Goal: Information Seeking & Learning: Check status

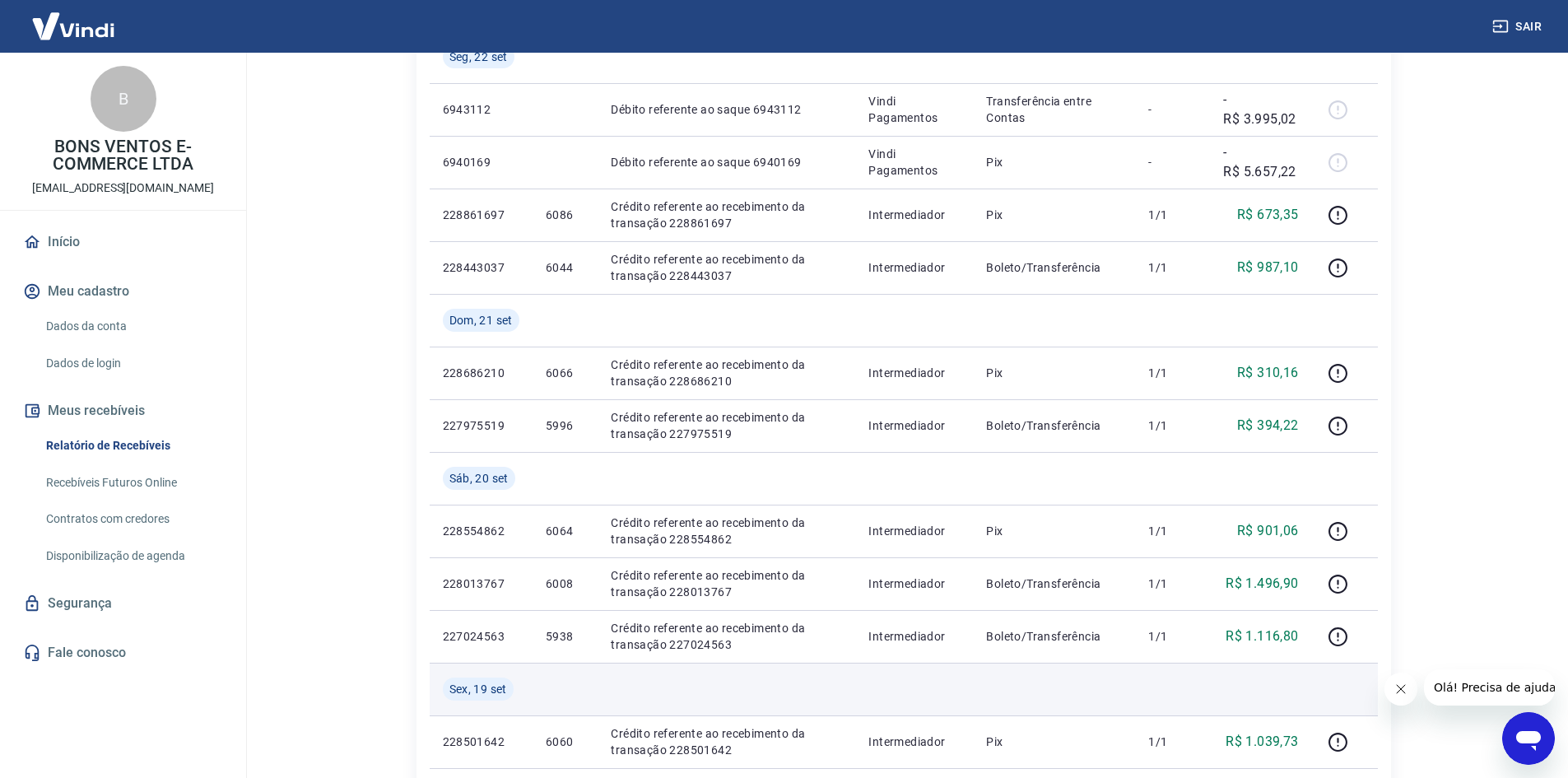
scroll to position [658, 0]
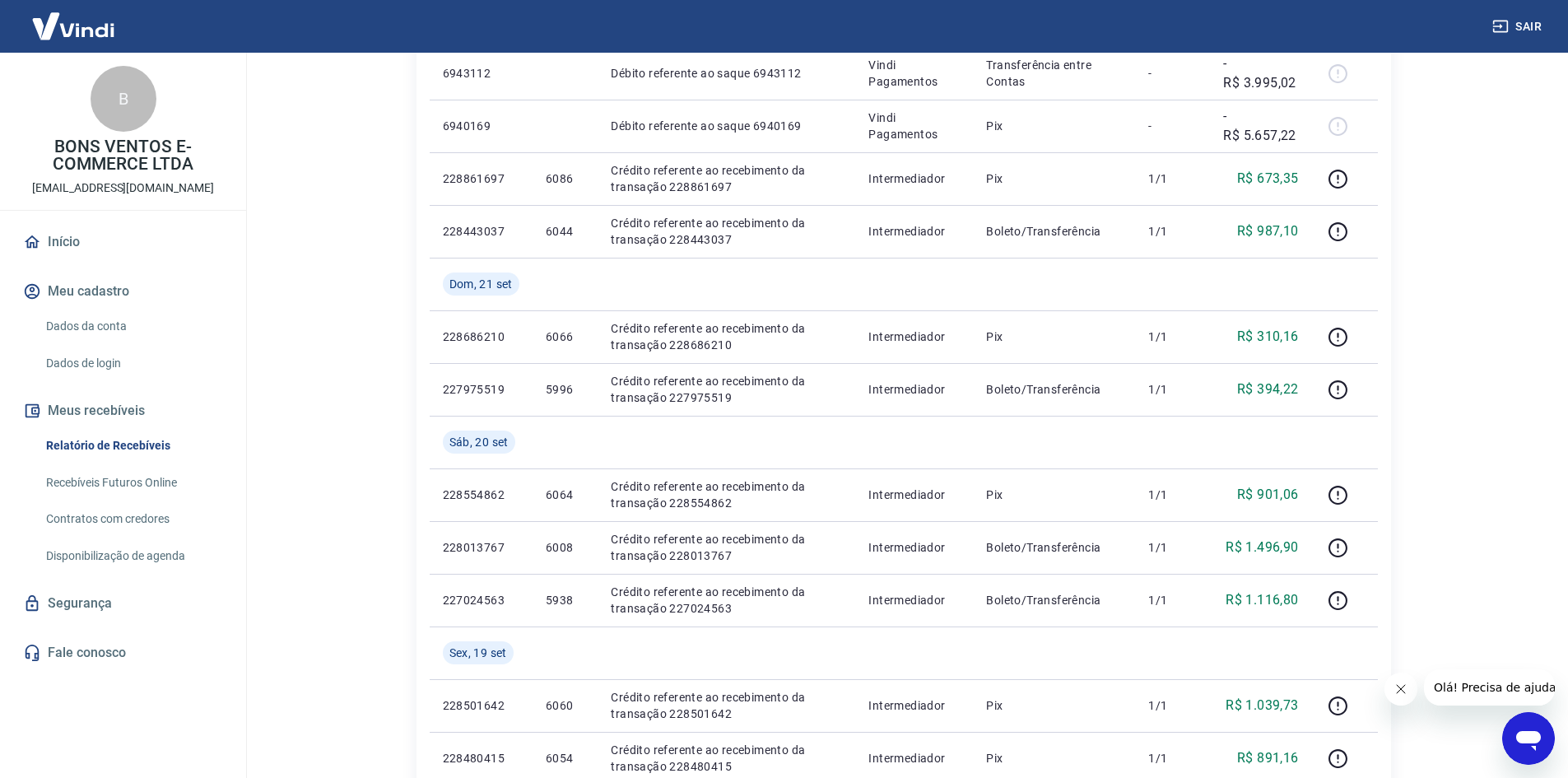
click at [422, 684] on div "ID Pedido Descrição Origem Pagamento Parcelas Valor Líq. Tarifas [DATE] 2290623…" at bounding box center [903, 311] width 975 height 1397
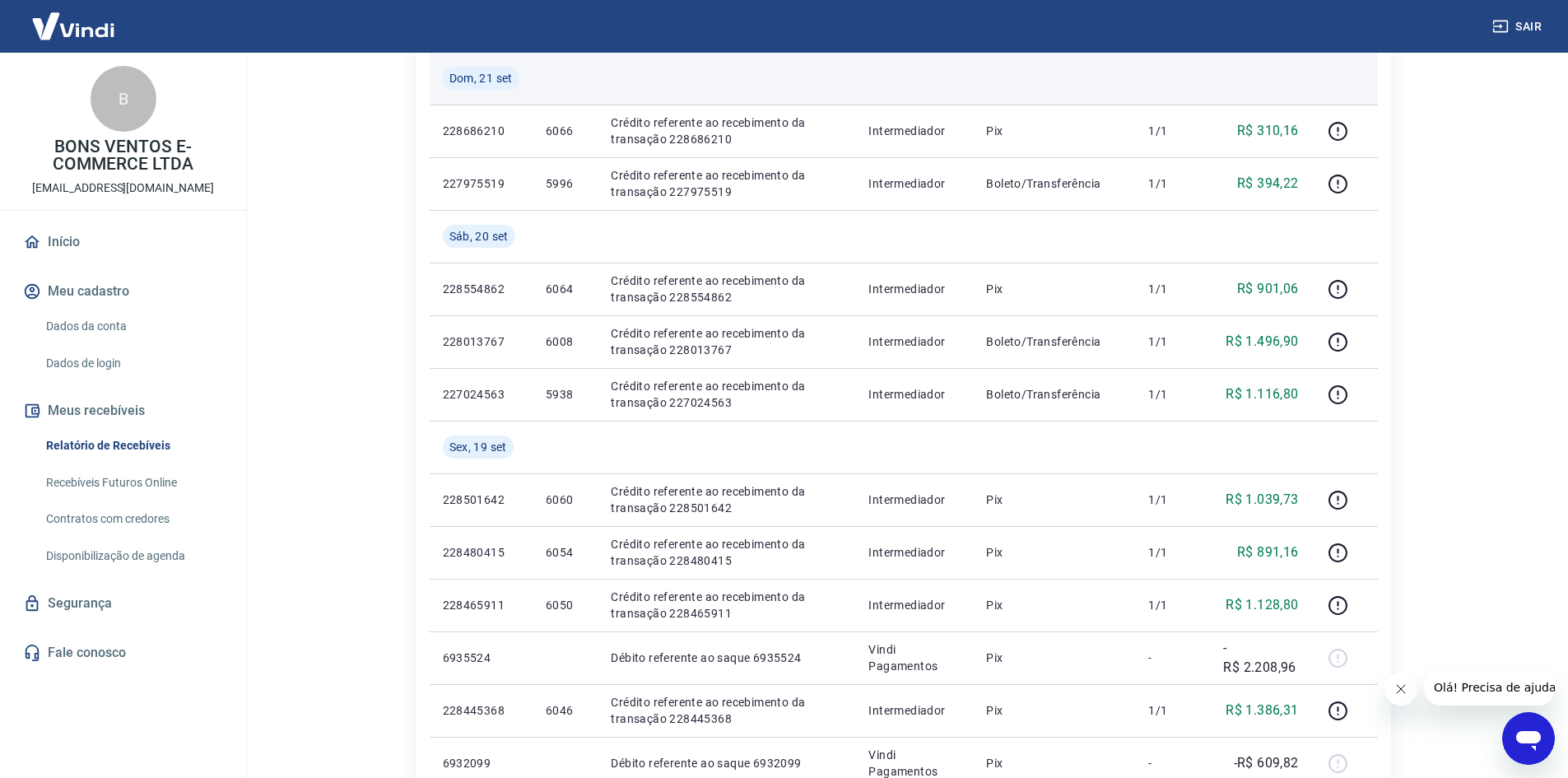
scroll to position [906, 0]
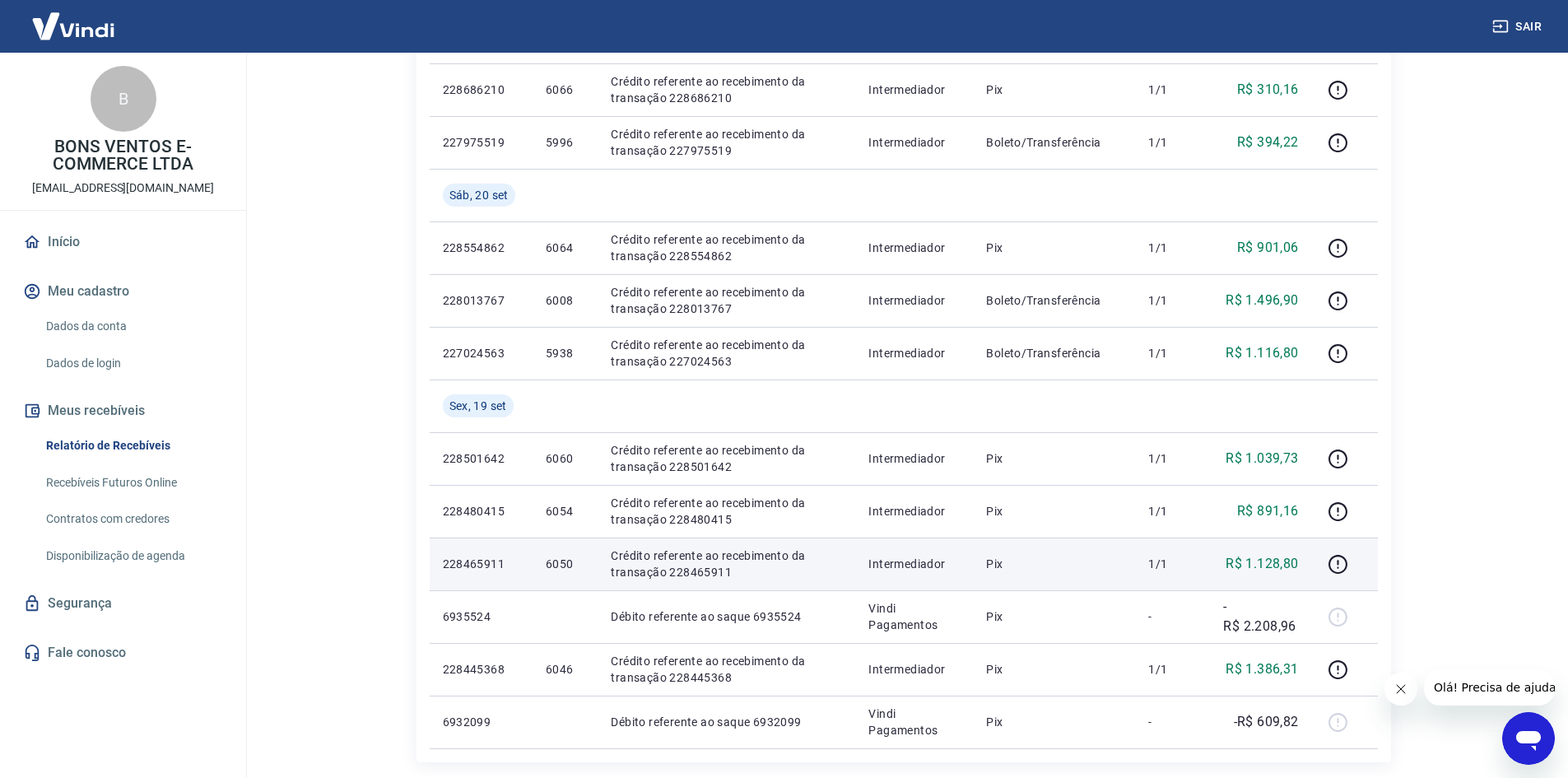
click at [563, 556] on p "6050" at bounding box center [565, 564] width 38 height 16
click at [563, 557] on p "6050" at bounding box center [565, 564] width 38 height 16
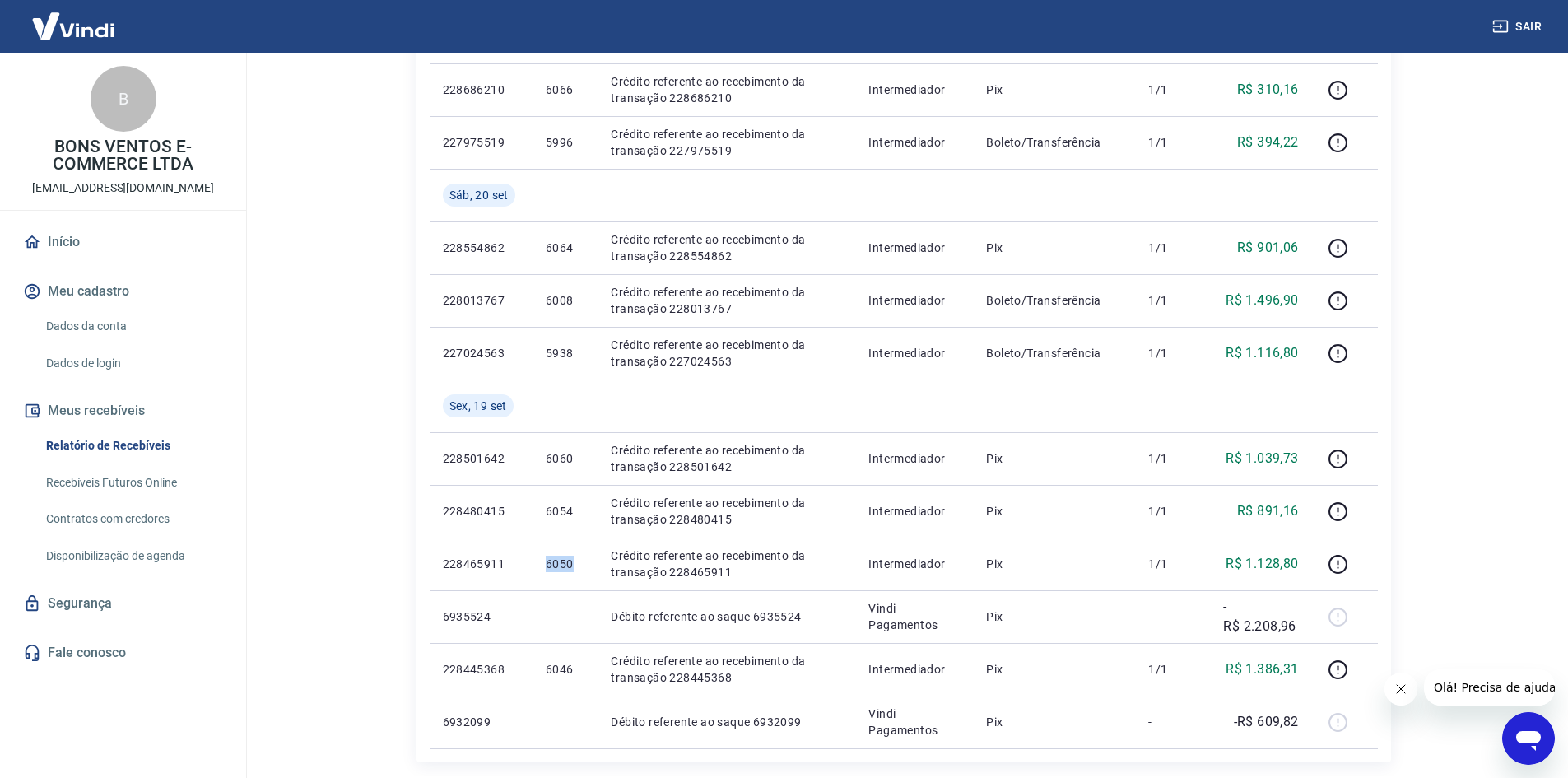
copy p "6050"
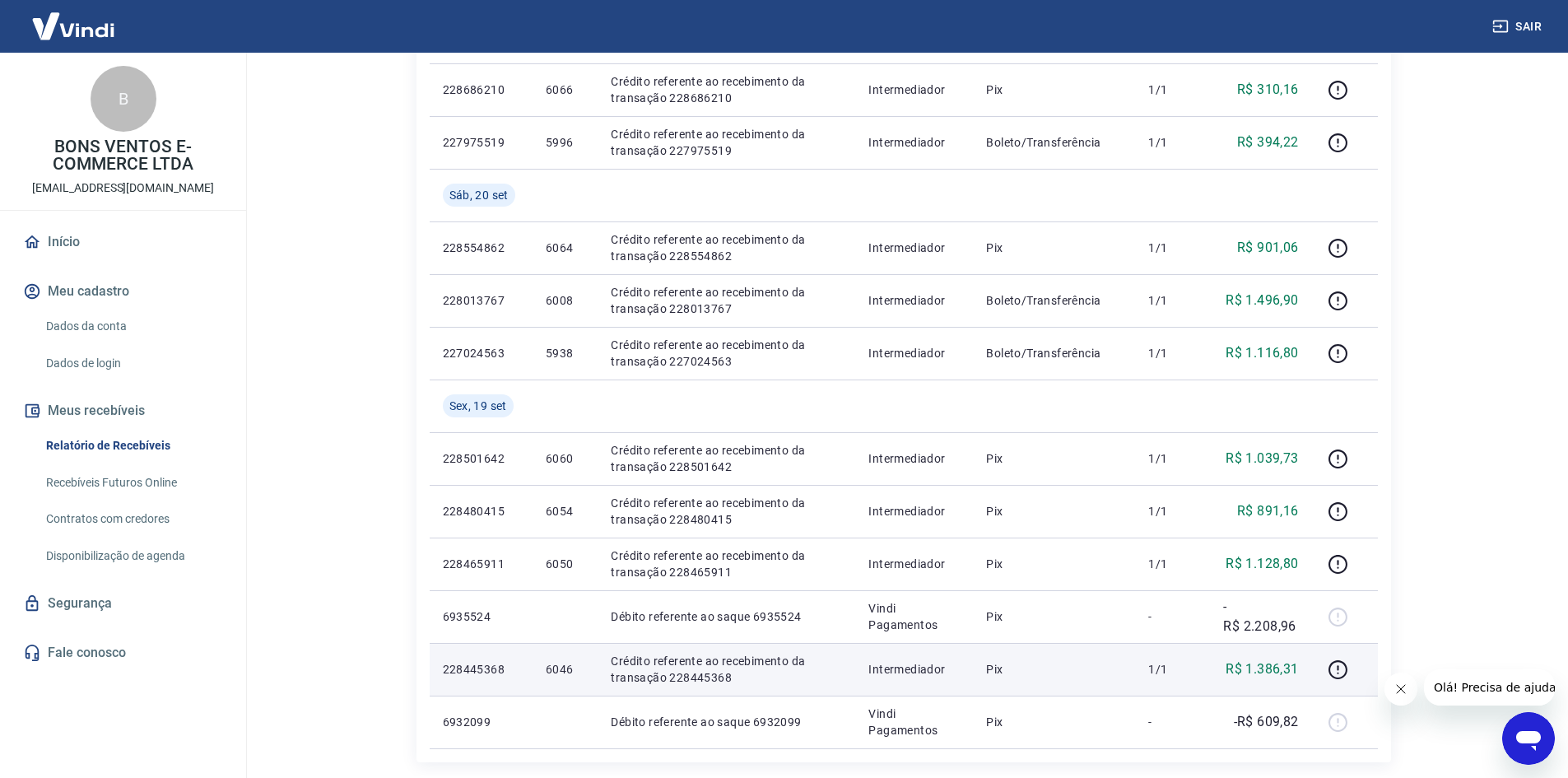
click at [566, 666] on p "6046" at bounding box center [565, 669] width 38 height 16
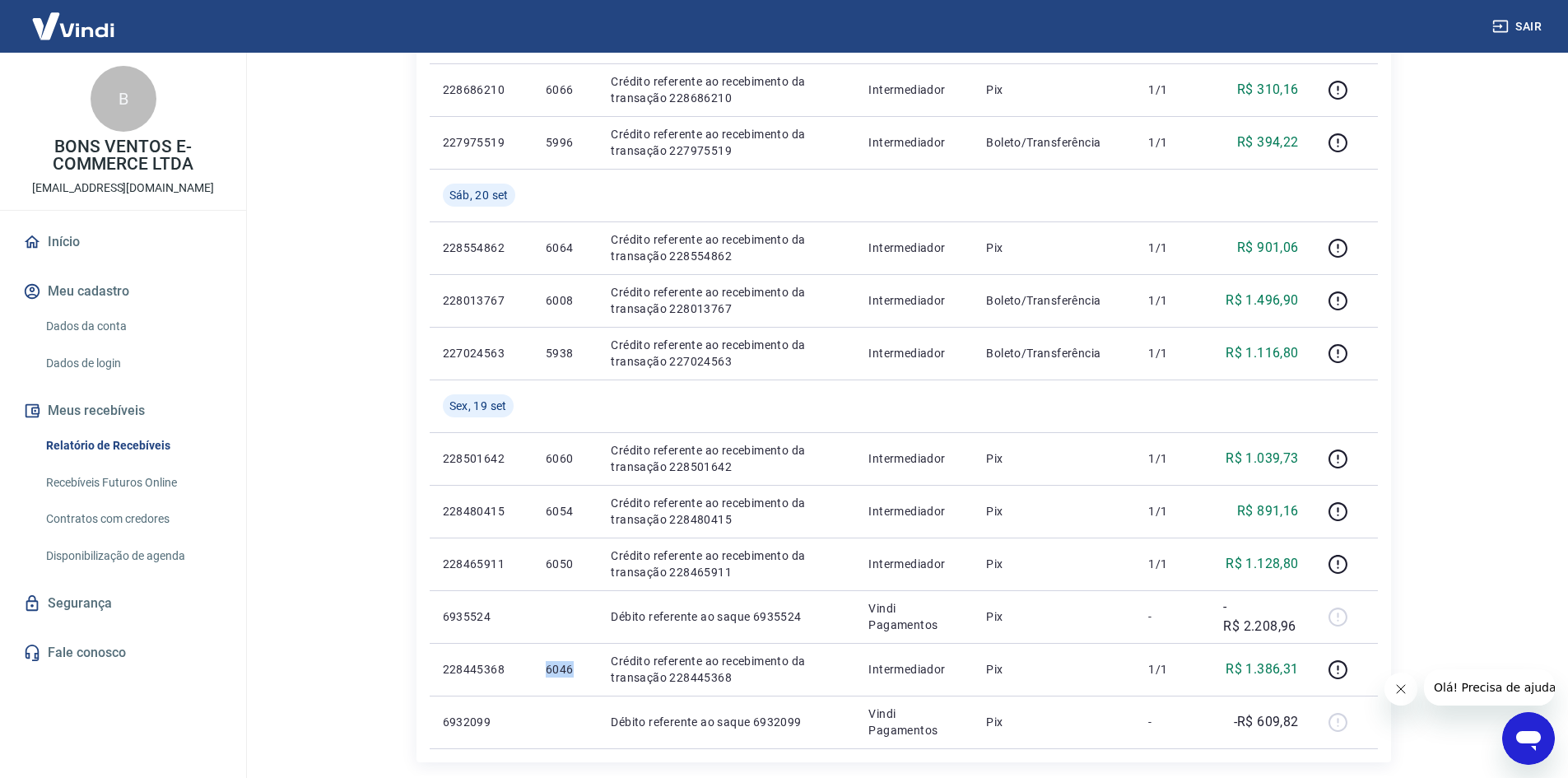
copy p "6046"
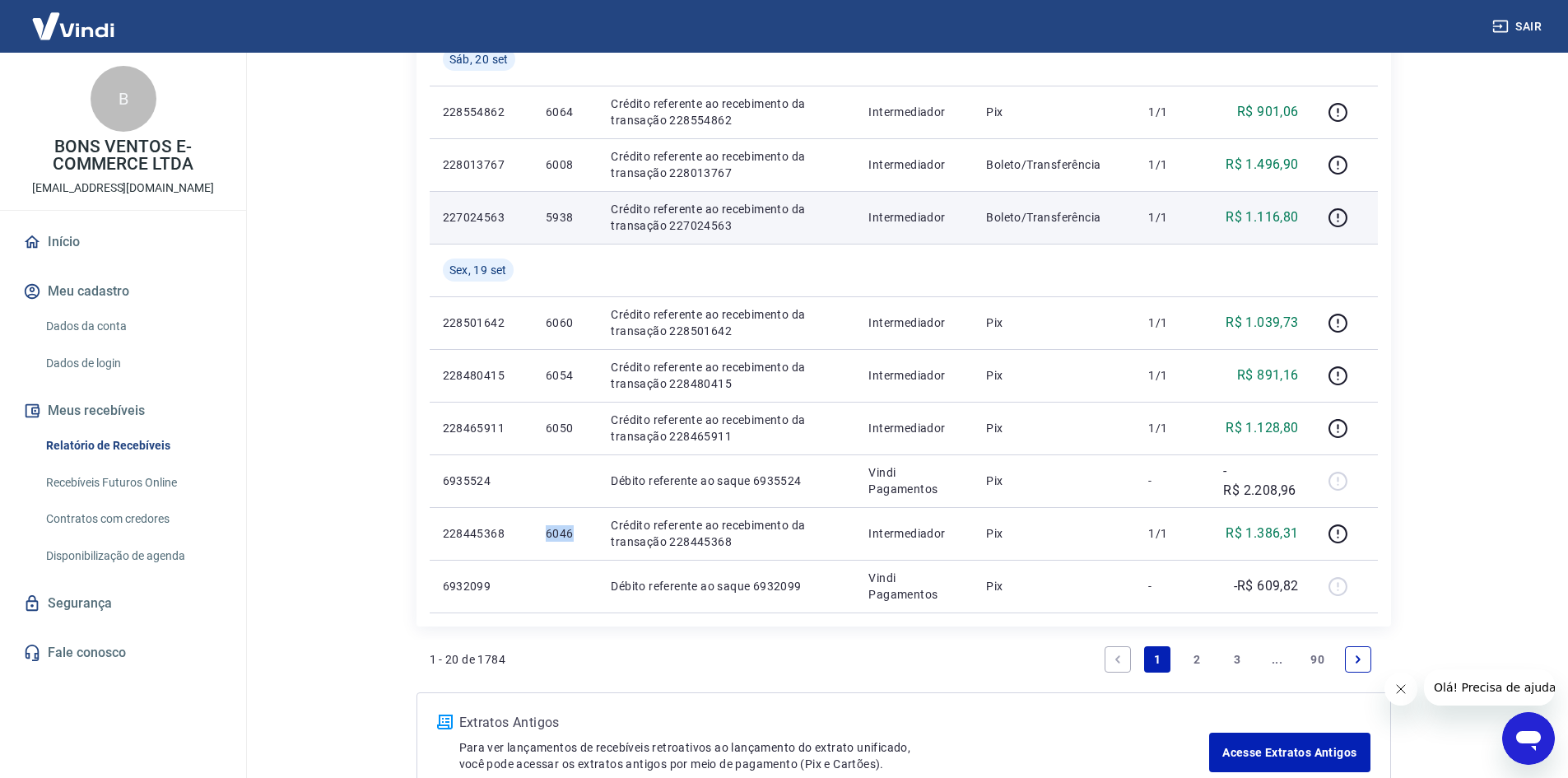
scroll to position [1147, 0]
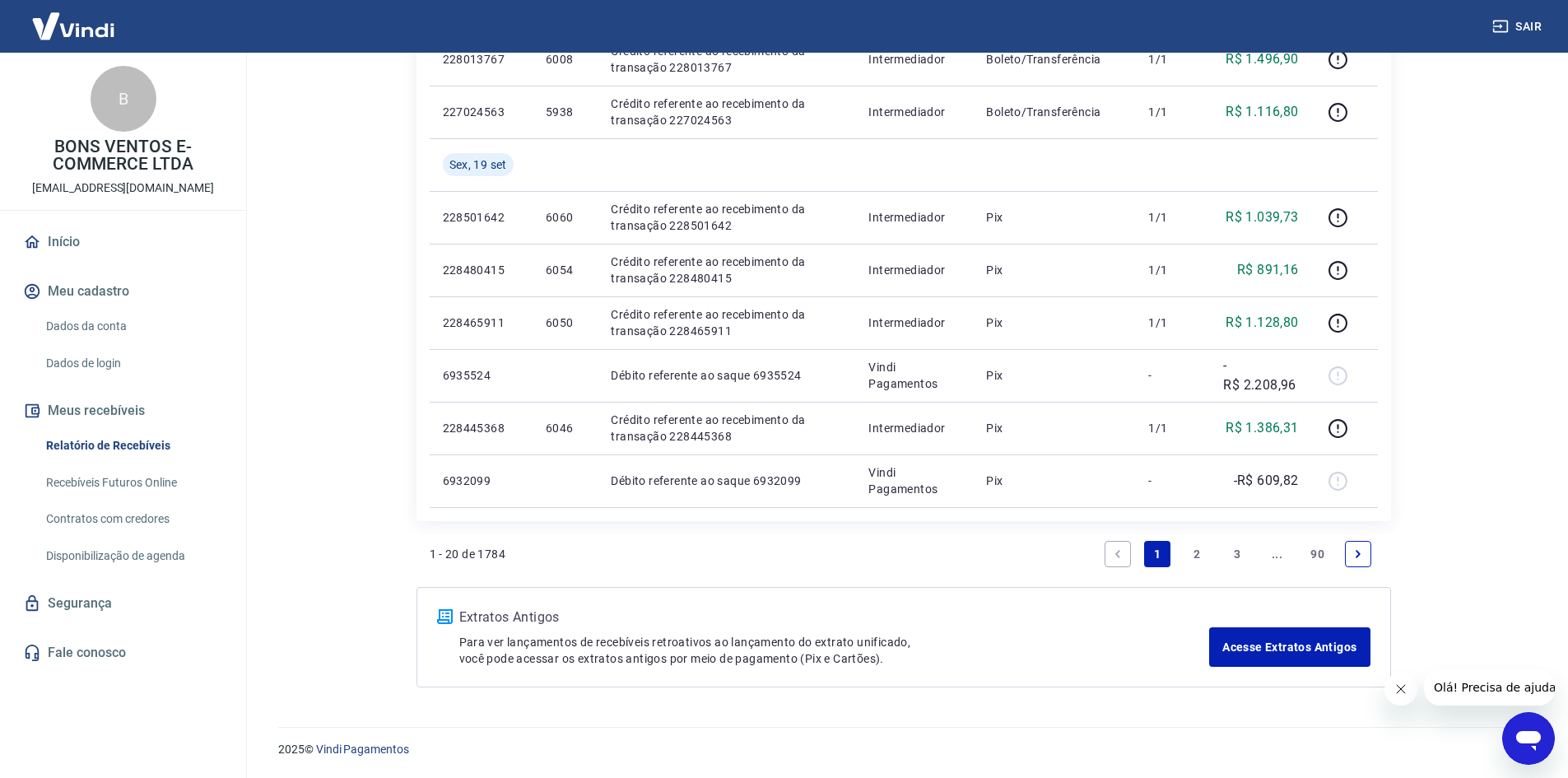
click at [1359, 560] on link "Next page" at bounding box center [1358, 554] width 27 height 27
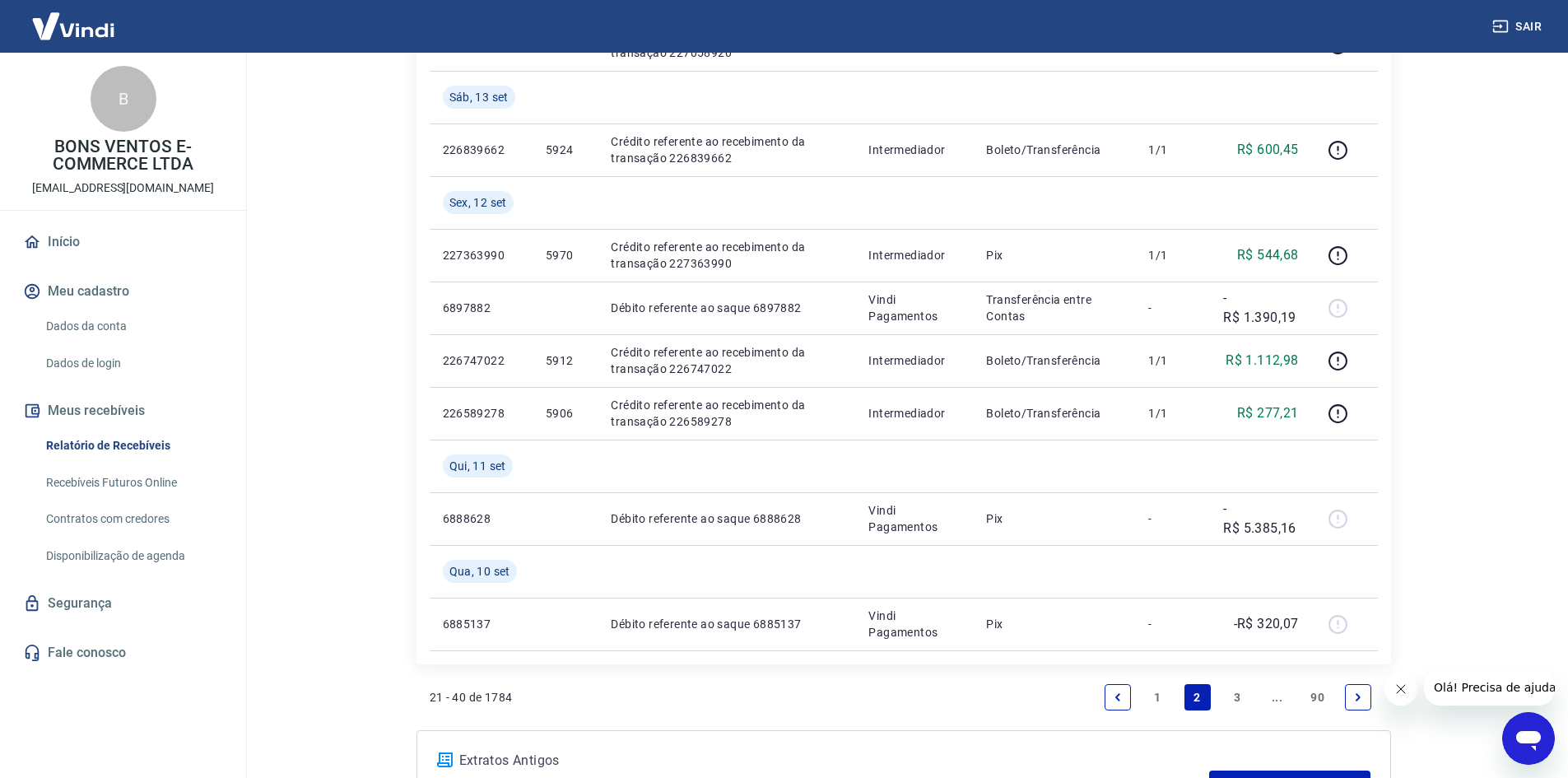
scroll to position [1411, 0]
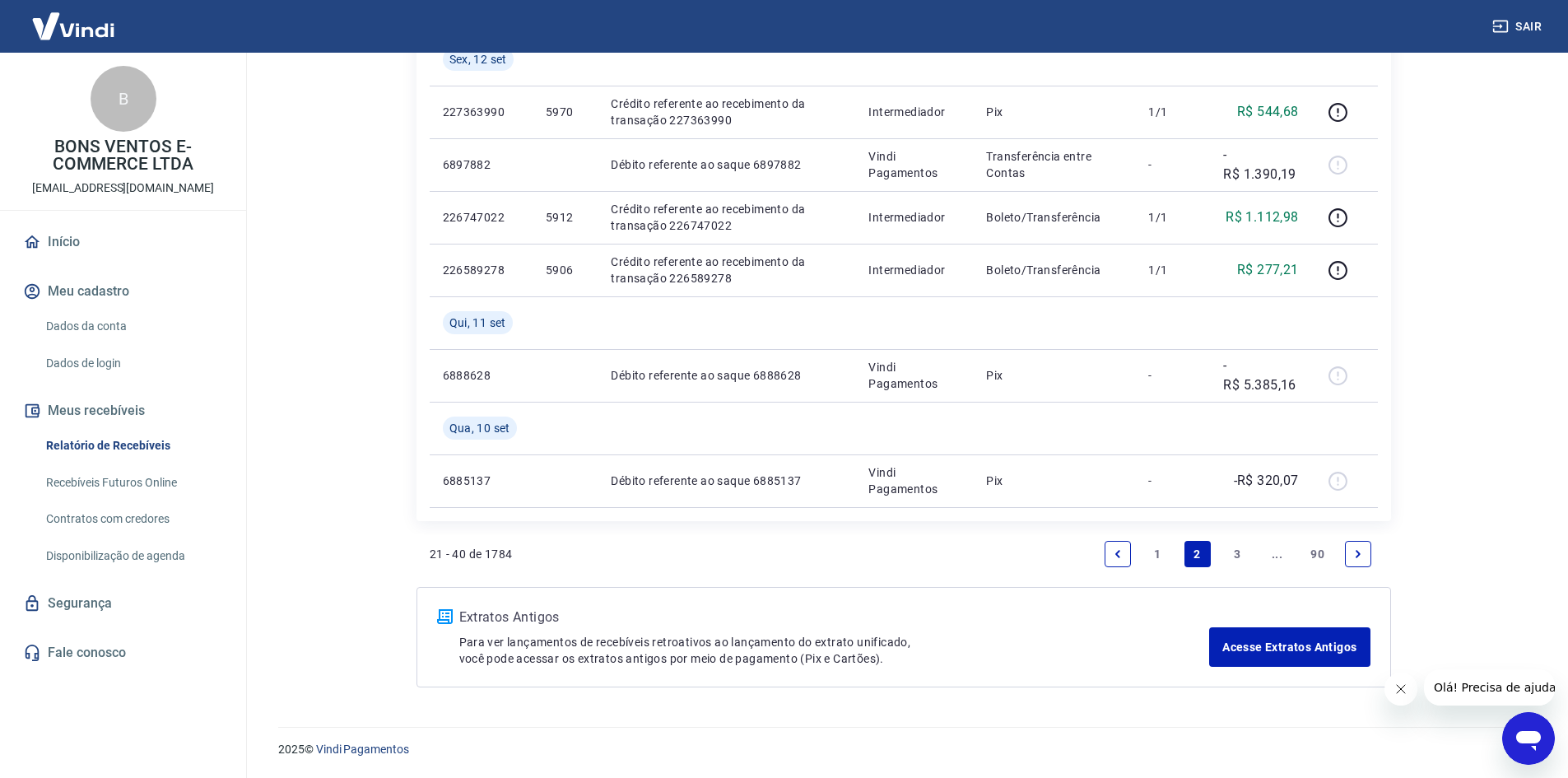
click at [1159, 558] on link "1" at bounding box center [1158, 554] width 27 height 27
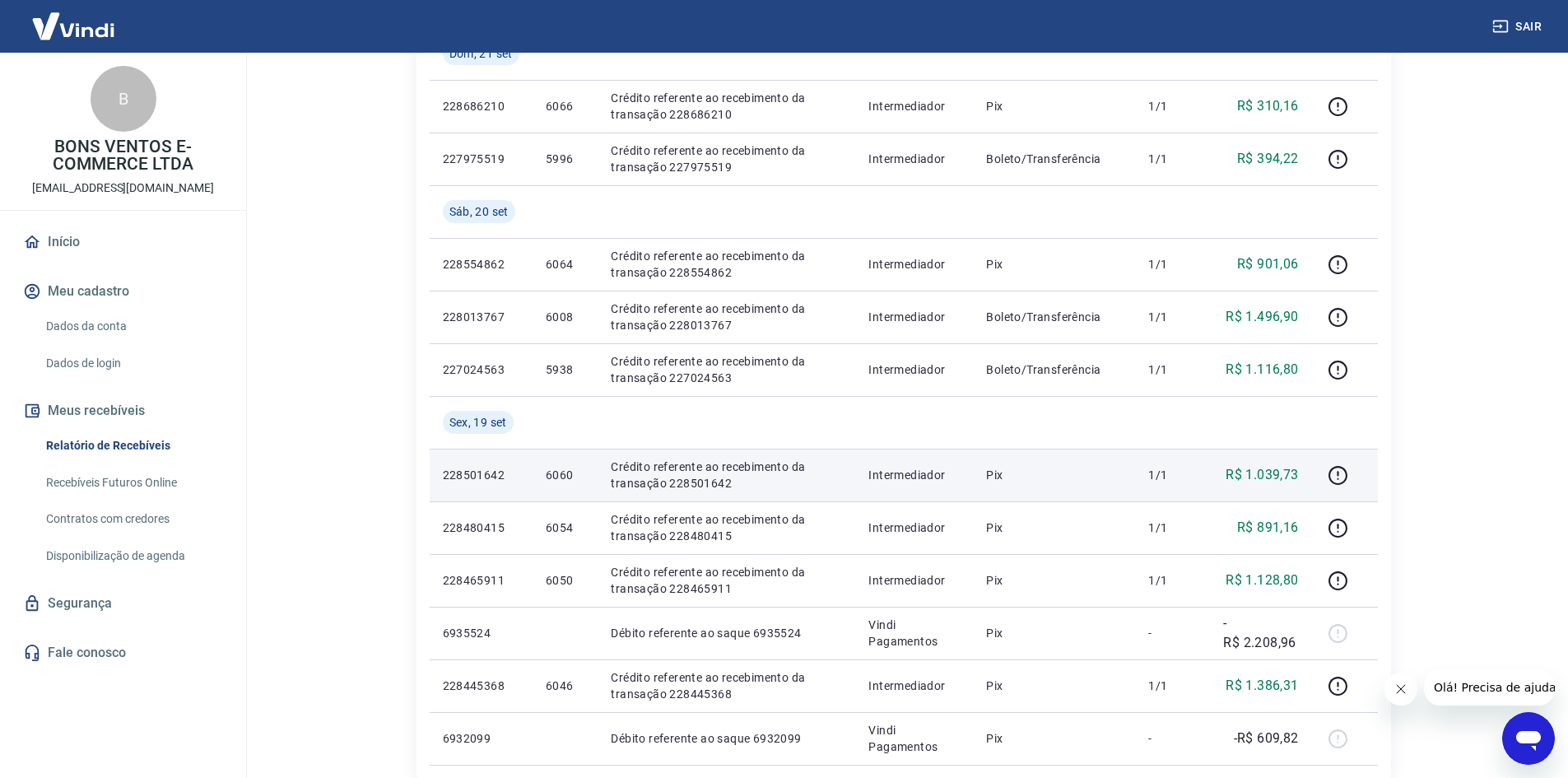
scroll to position [818, 0]
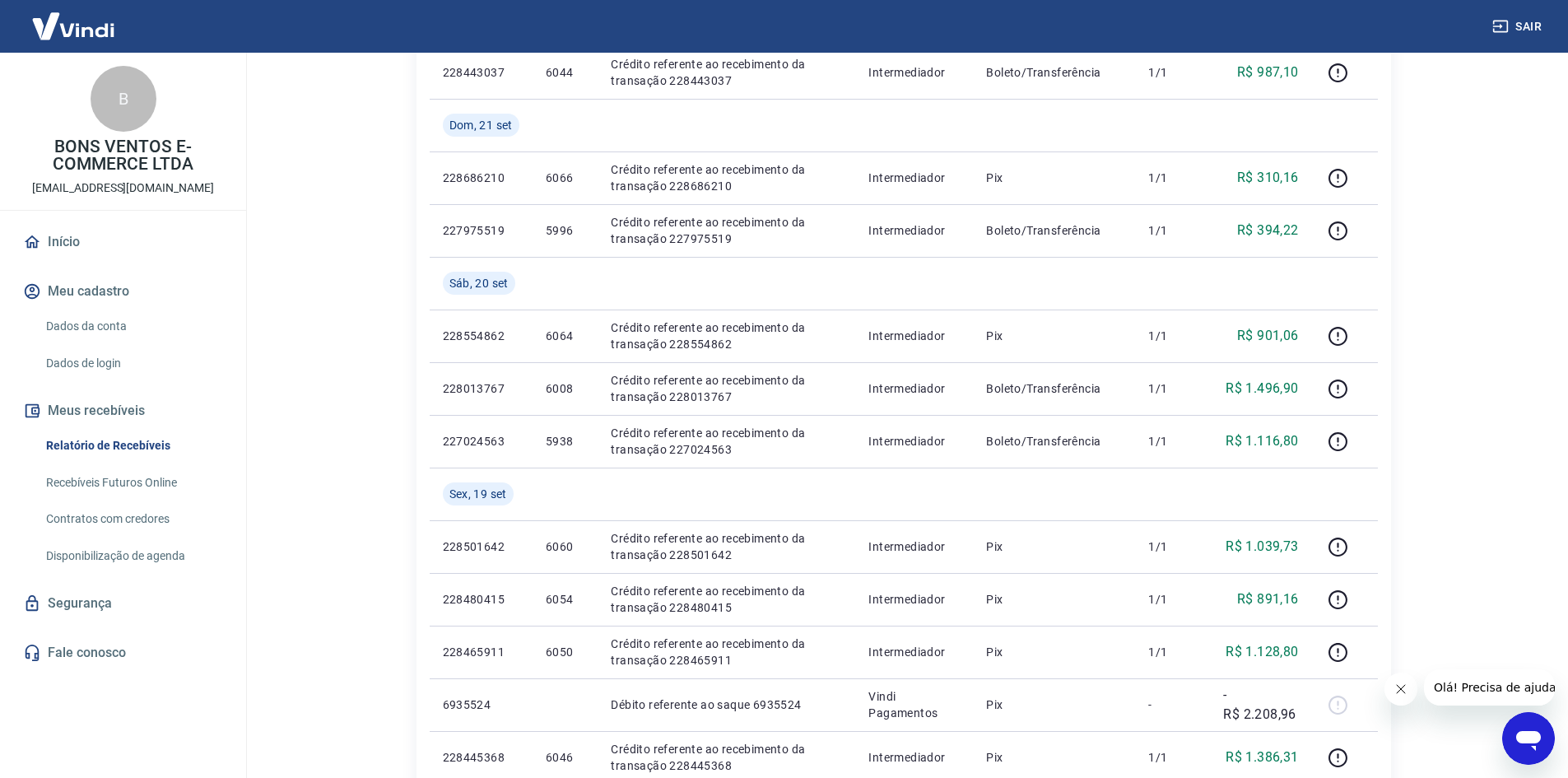
drag, startPoint x: 241, startPoint y: 770, endPoint x: 239, endPoint y: 754, distance: 16.1
click at [240, 769] on div "B BONS VENTOS E-COMMERCE LTDA [EMAIL_ADDRESS][DOMAIN_NAME] Início Meu cadastro …" at bounding box center [122, 415] width 246 height 725
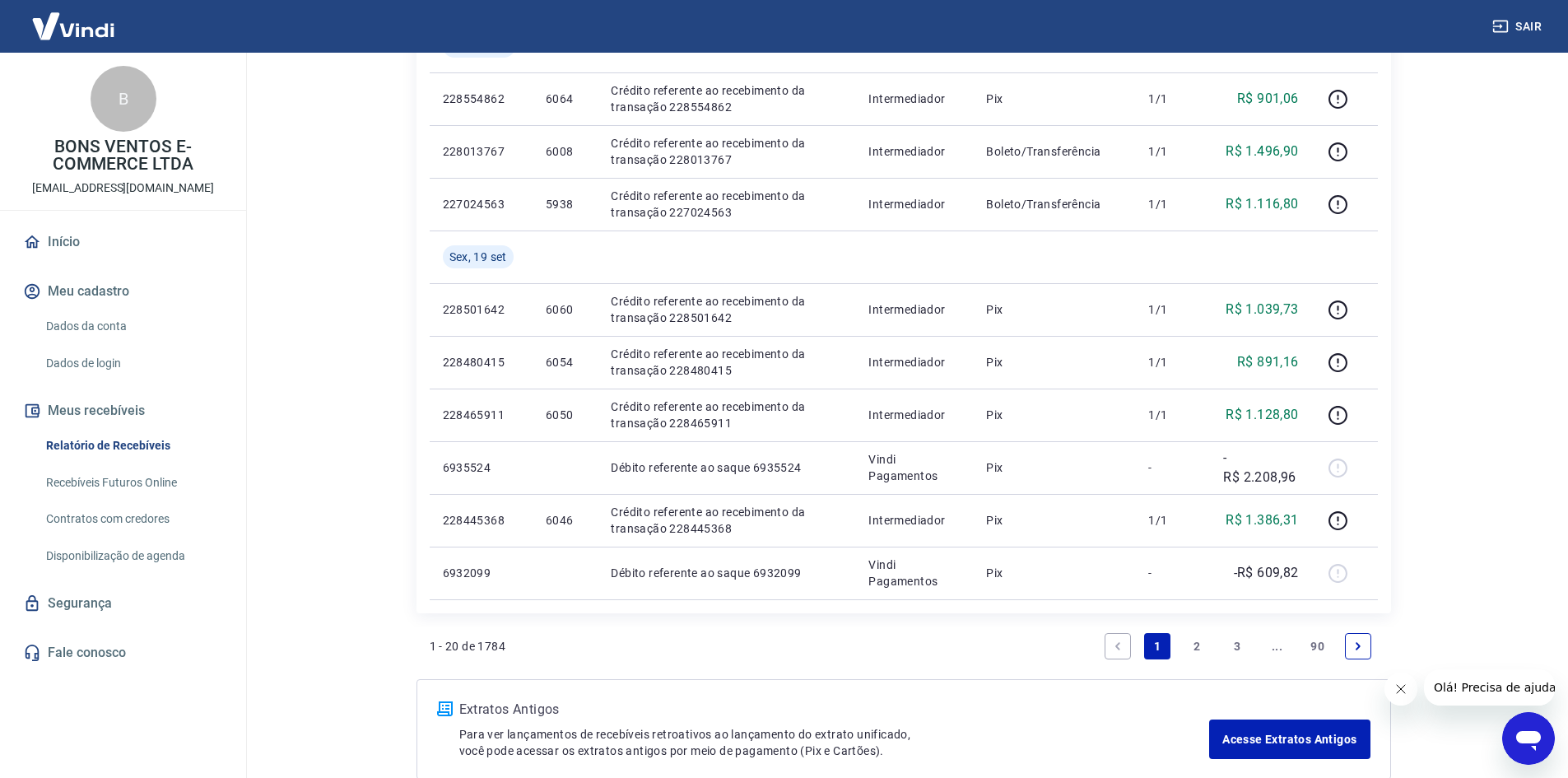
scroll to position [1147, 0]
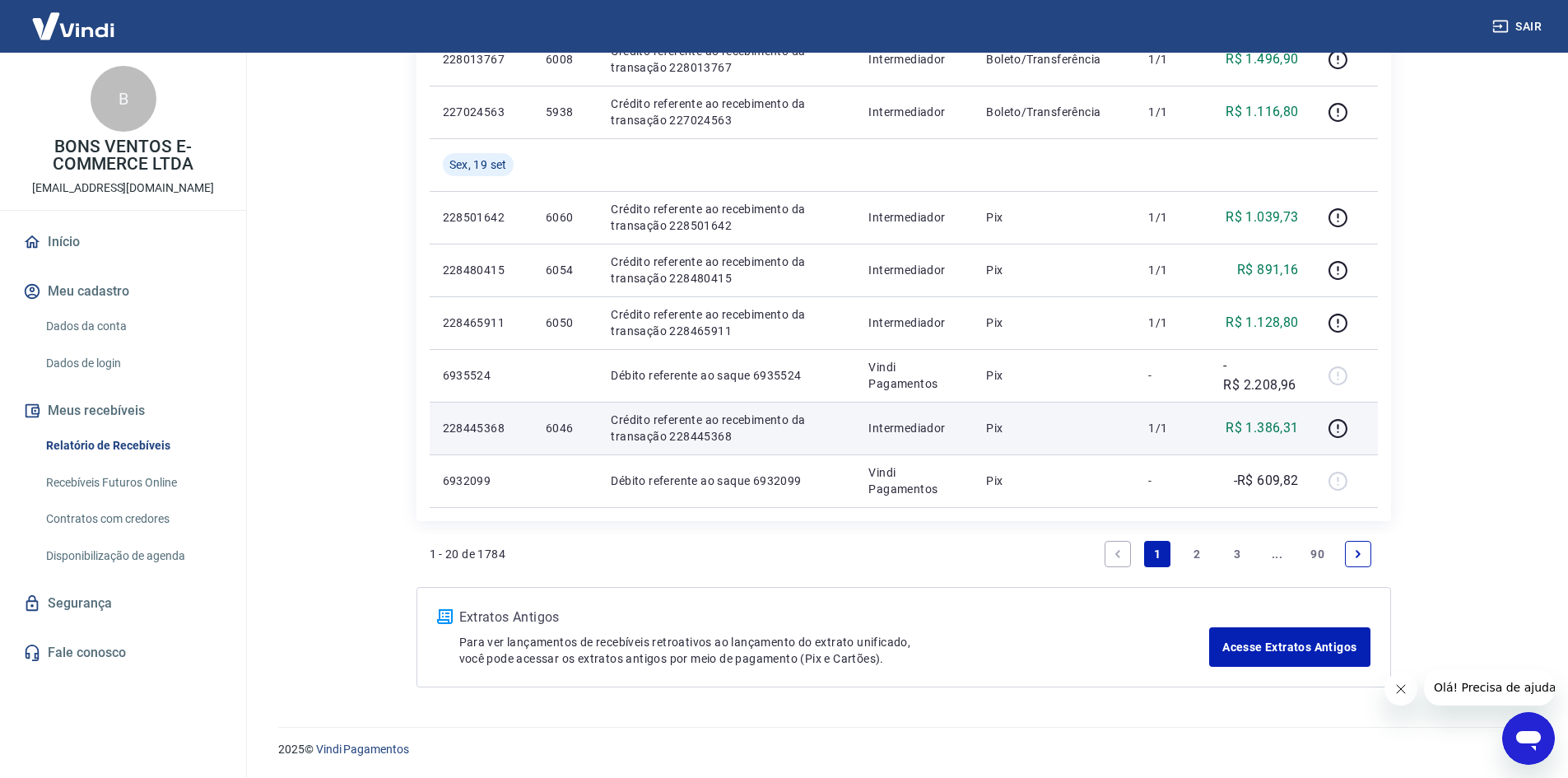
click at [1296, 425] on p "R$ 1.386,31" at bounding box center [1262, 428] width 73 height 20
click at [1295, 425] on p "R$ 1.386,31" at bounding box center [1262, 428] width 73 height 20
click at [1229, 425] on p "R$ 1.386,31" at bounding box center [1262, 428] width 73 height 20
click at [1248, 421] on p "R$ 1.386,31" at bounding box center [1262, 428] width 73 height 20
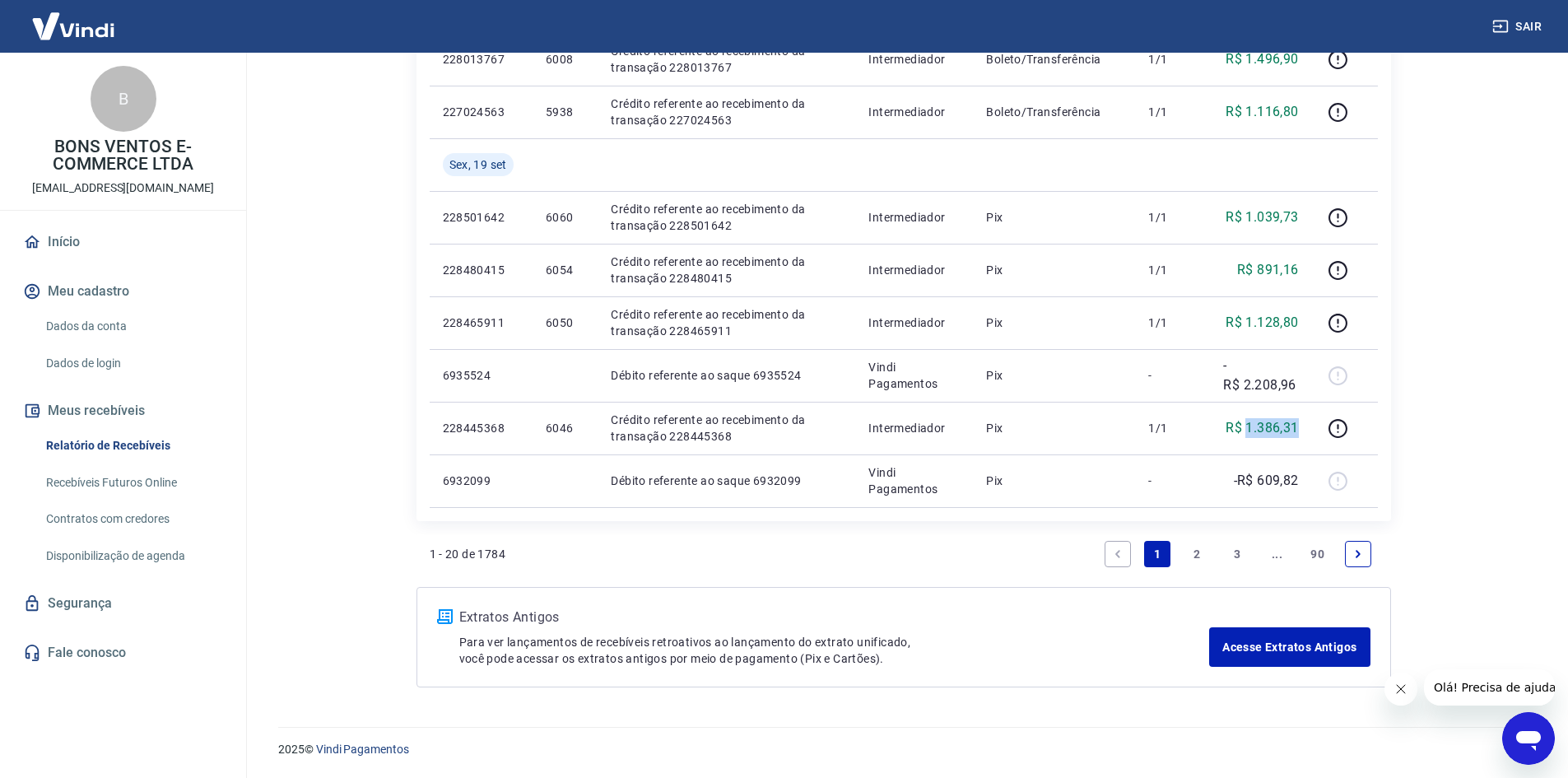
copy p "1.386,31"
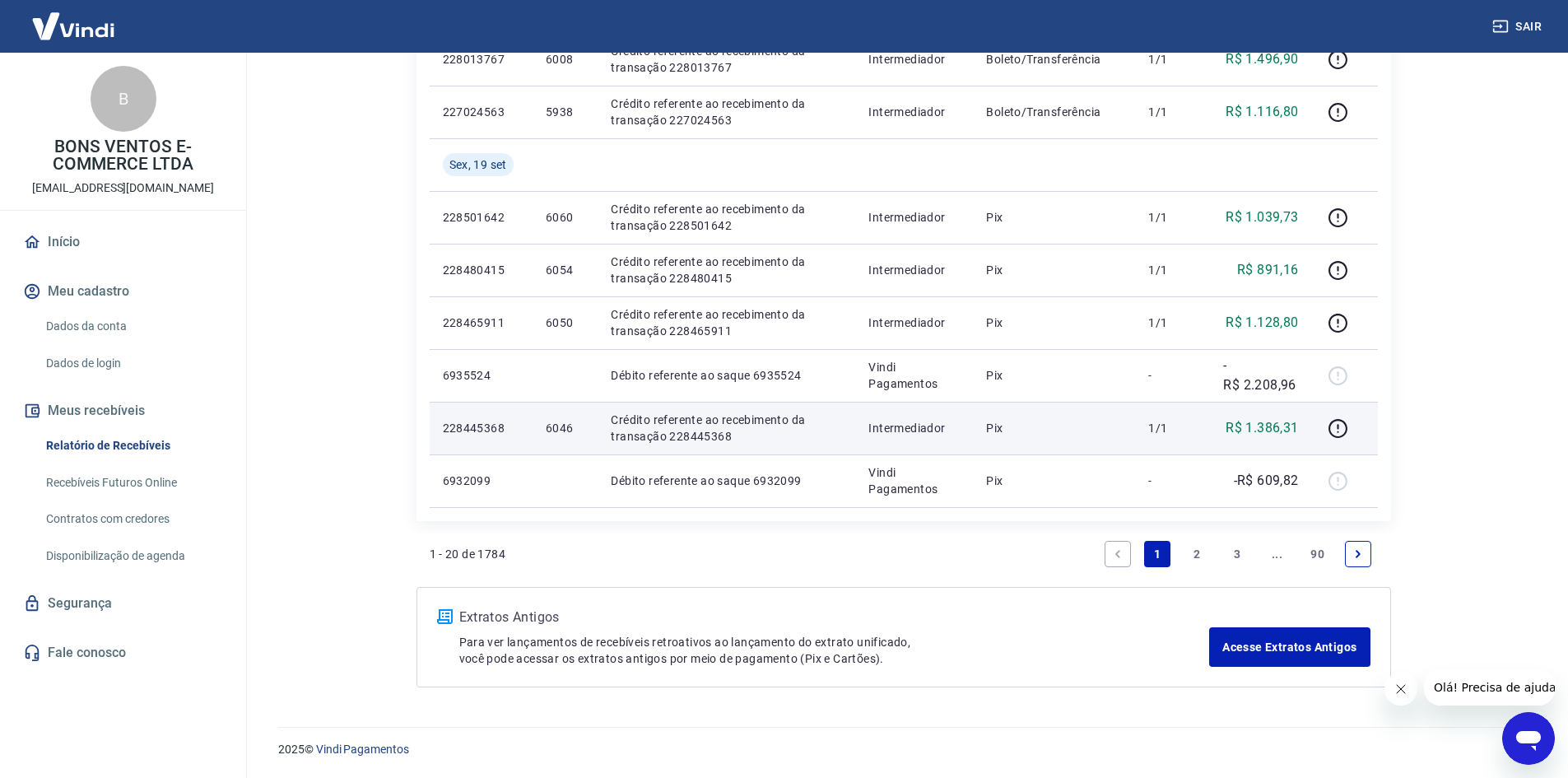
drag, startPoint x: 535, startPoint y: 440, endPoint x: 544, endPoint y: 436, distance: 9.8
click at [539, 439] on td "6046" at bounding box center [565, 428] width 65 height 53
click at [551, 431] on p "6046" at bounding box center [565, 428] width 38 height 16
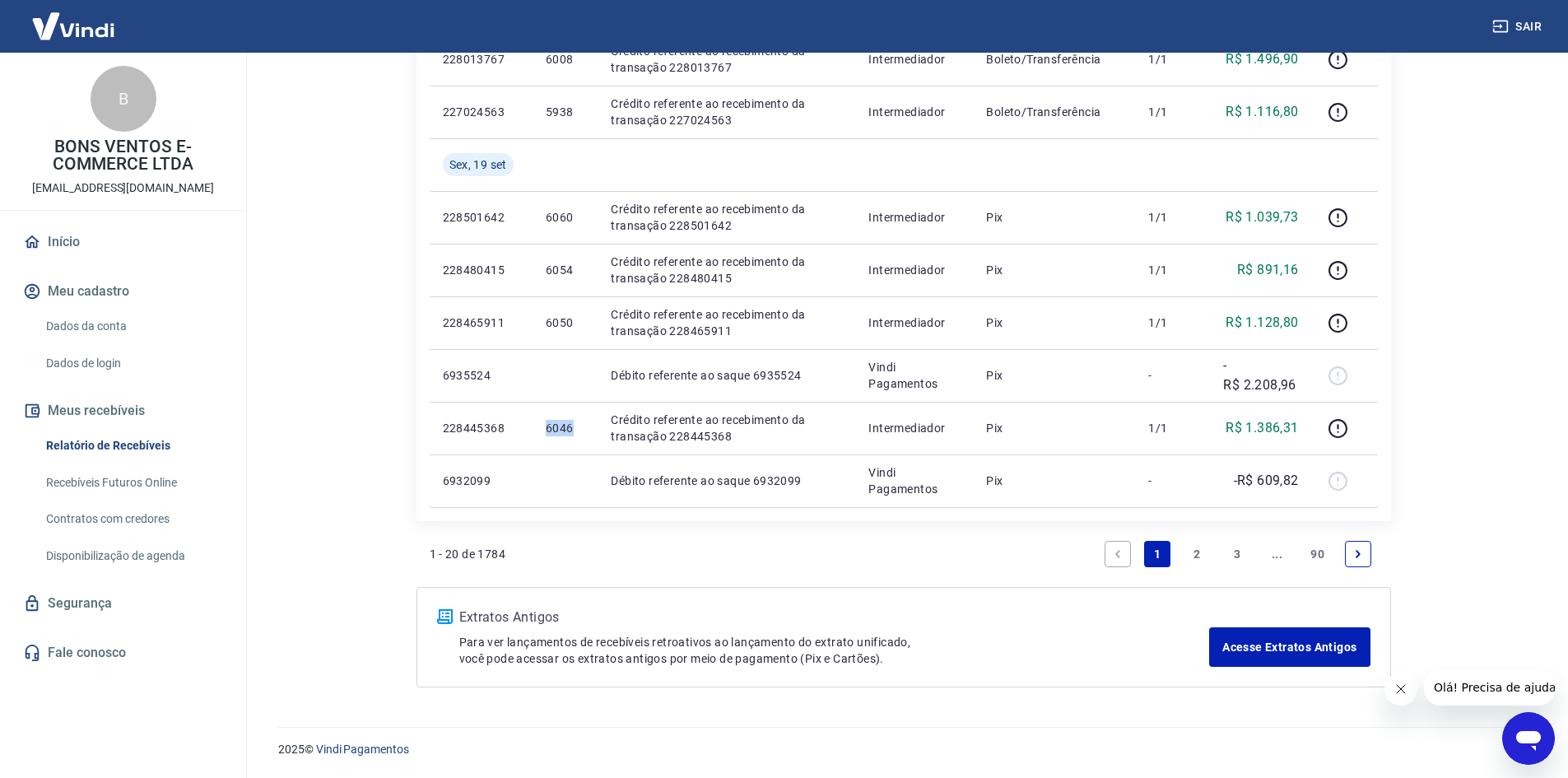
copy p "6046"
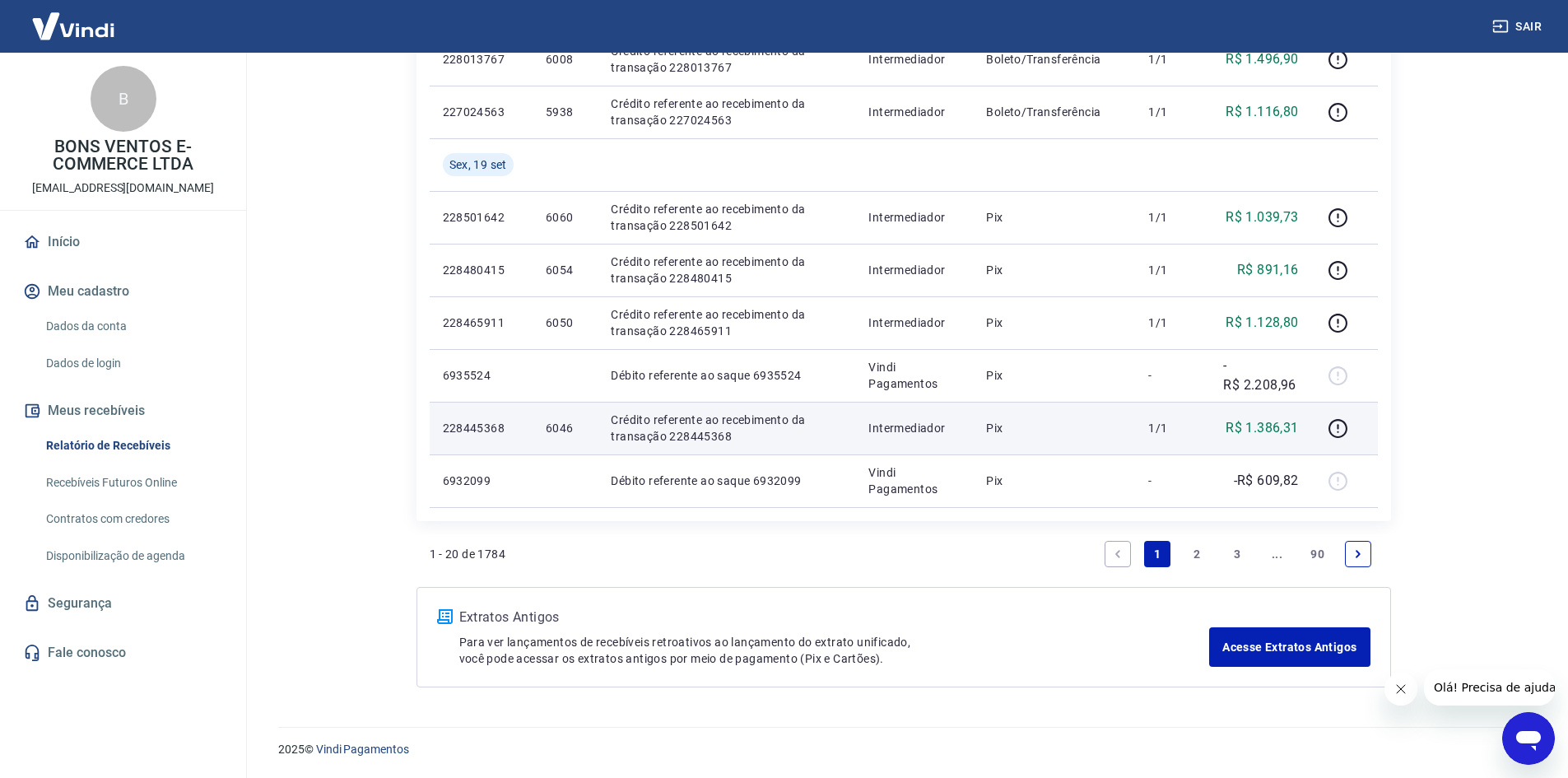
click at [1278, 412] on td "R$ 1.386,31" at bounding box center [1261, 428] width 101 height 53
click at [1271, 430] on p "R$ 1.386,31" at bounding box center [1262, 428] width 73 height 20
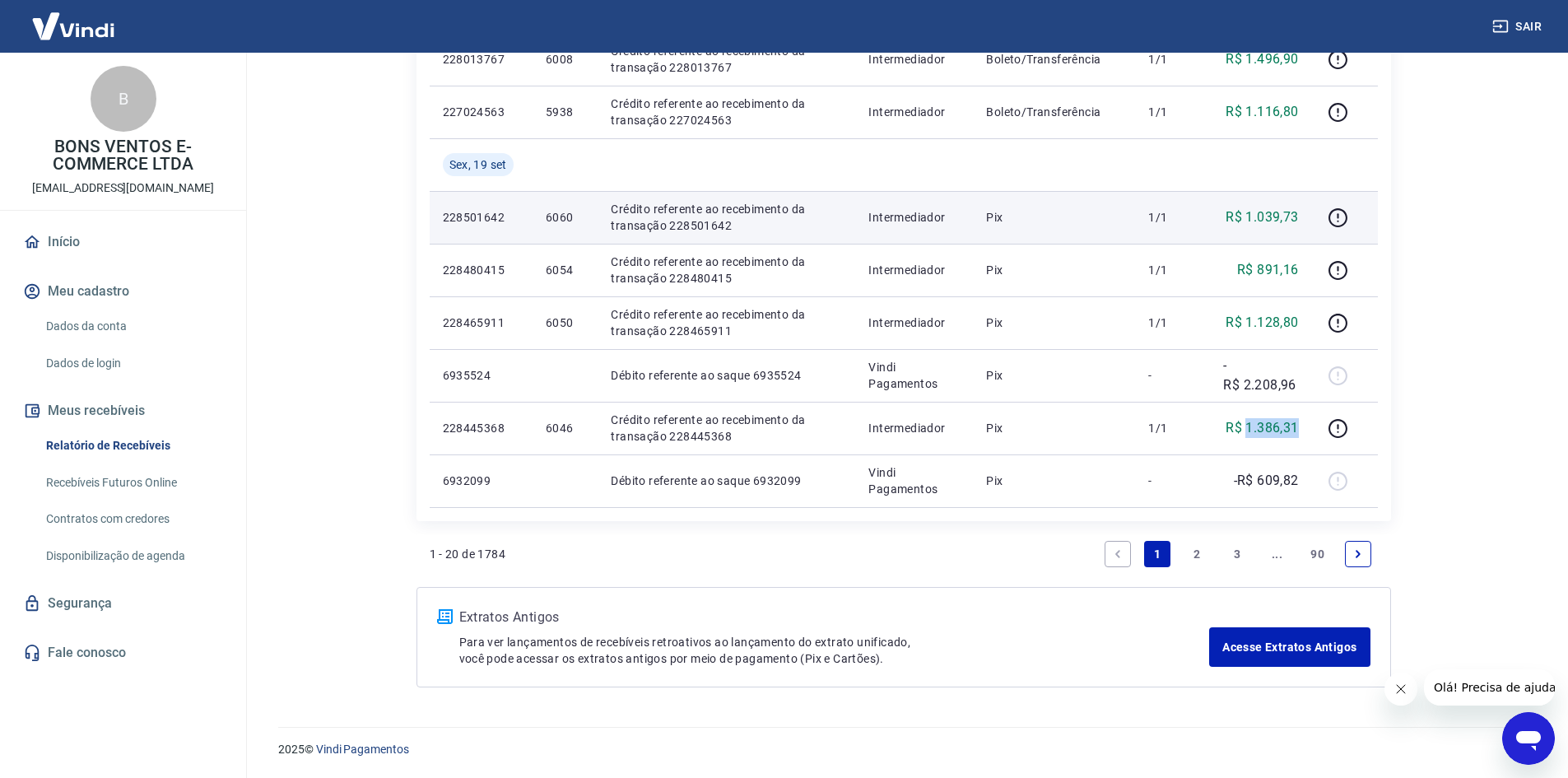
copy p "1.386,31"
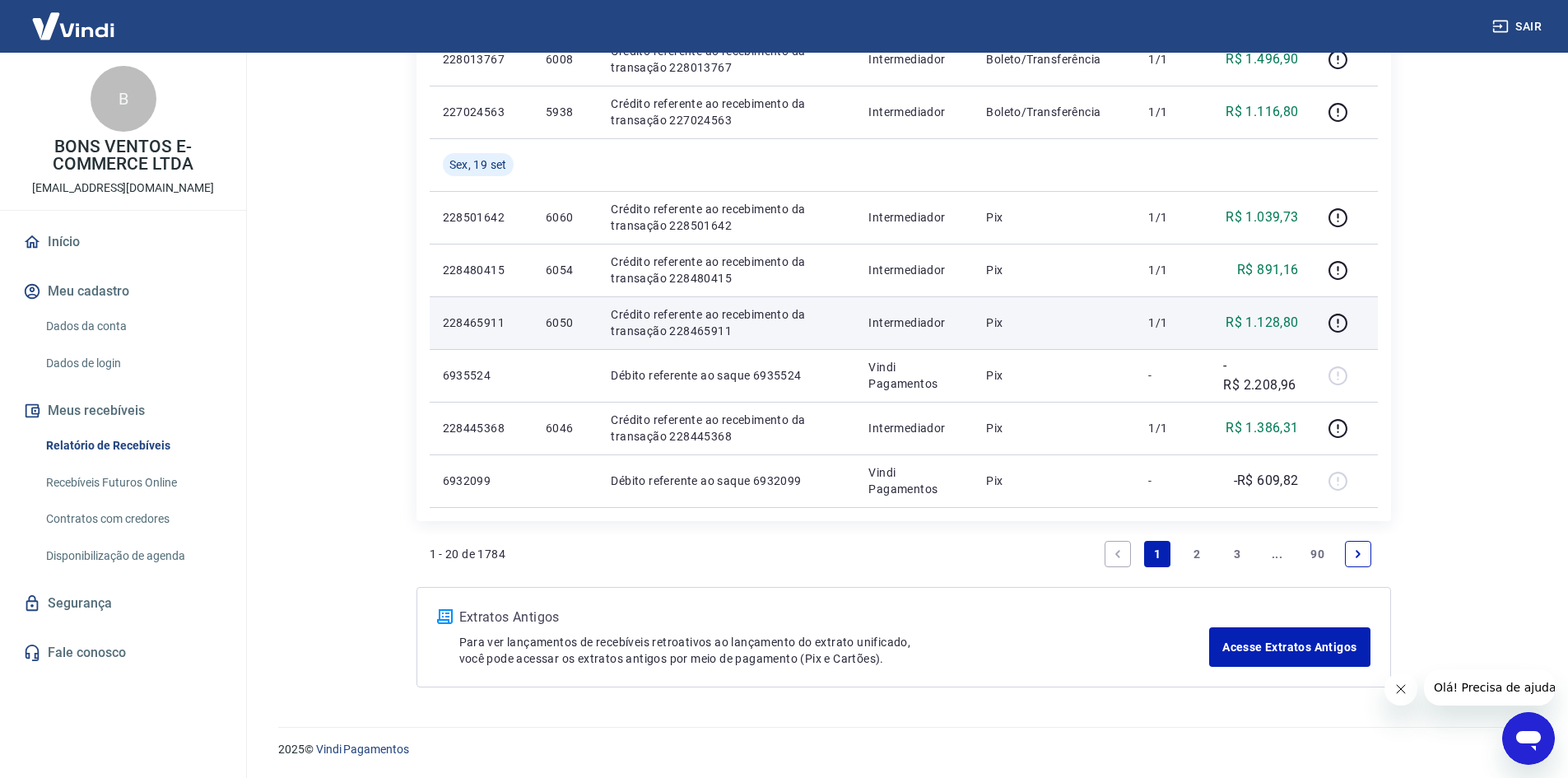
click at [1264, 311] on td "R$ 1.128,80" at bounding box center [1261, 322] width 101 height 53
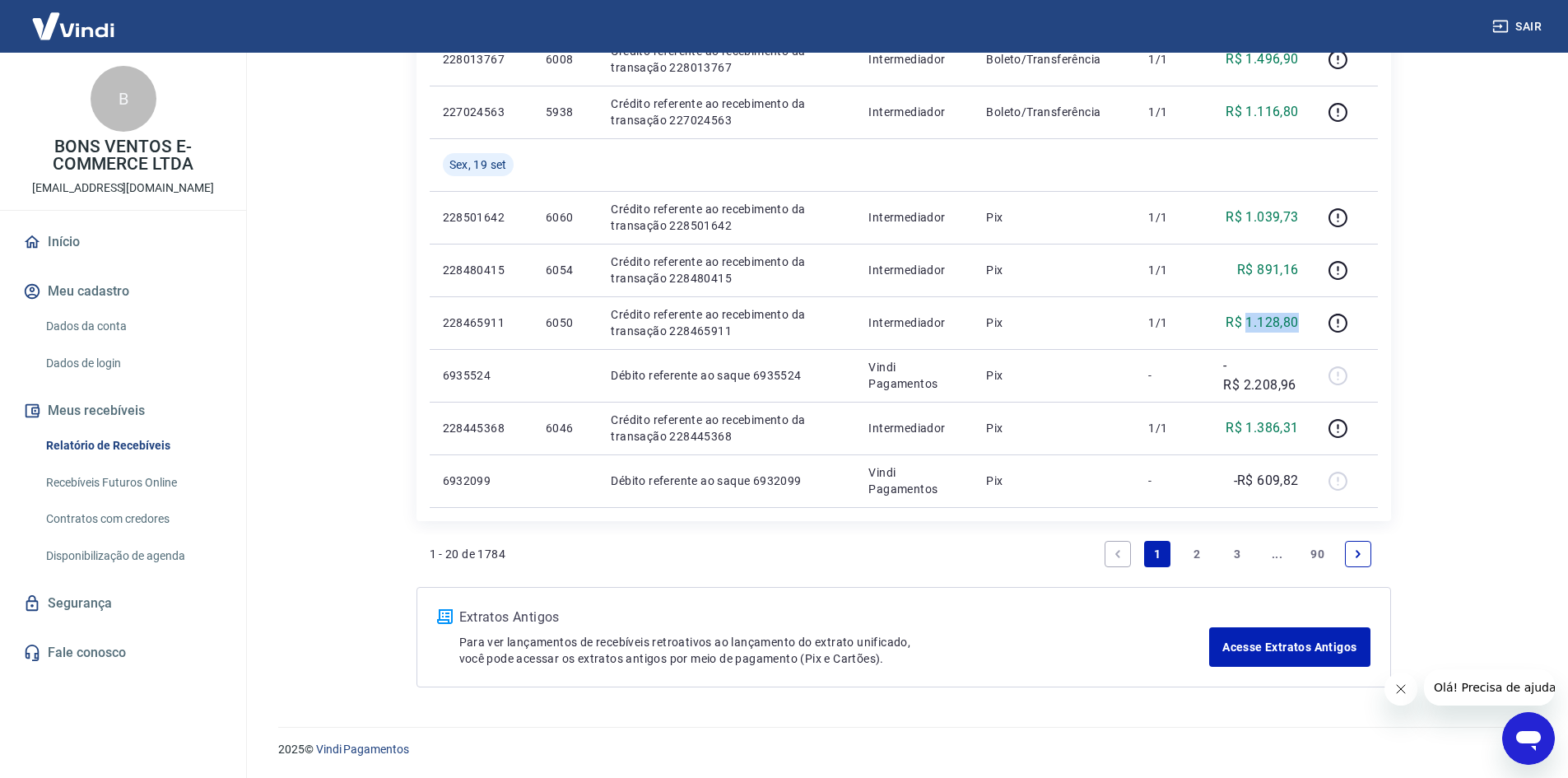
copy p "1.128,80"
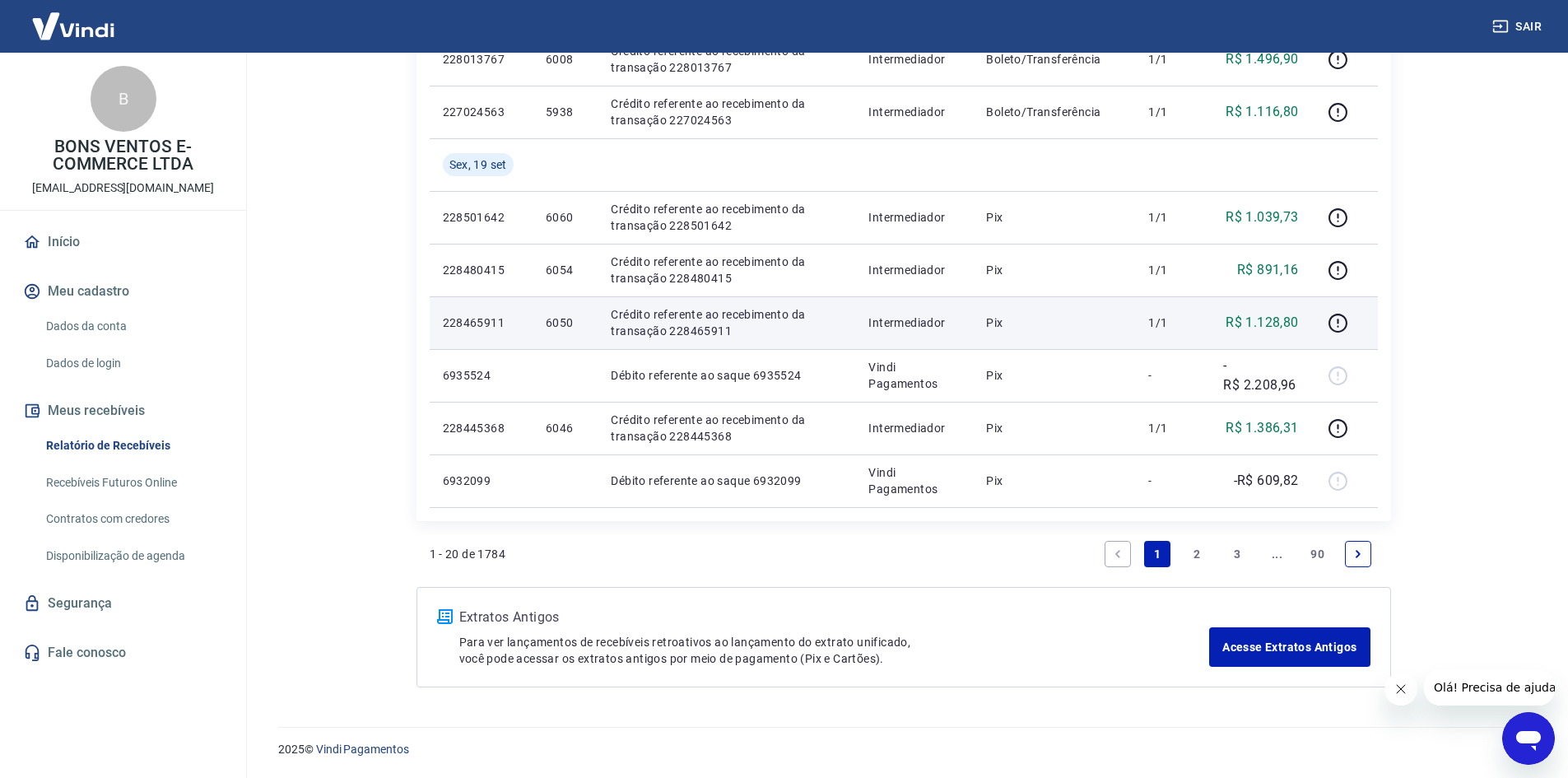
click at [1224, 315] on td "R$ 1.128,80" at bounding box center [1261, 322] width 101 height 53
click at [1237, 314] on p "R$ 1.128,80" at bounding box center [1262, 322] width 73 height 20
click at [1243, 314] on p "R$ 1.128,80" at bounding box center [1262, 322] width 73 height 20
click at [1272, 319] on p "R$ 1.128,80" at bounding box center [1262, 322] width 73 height 20
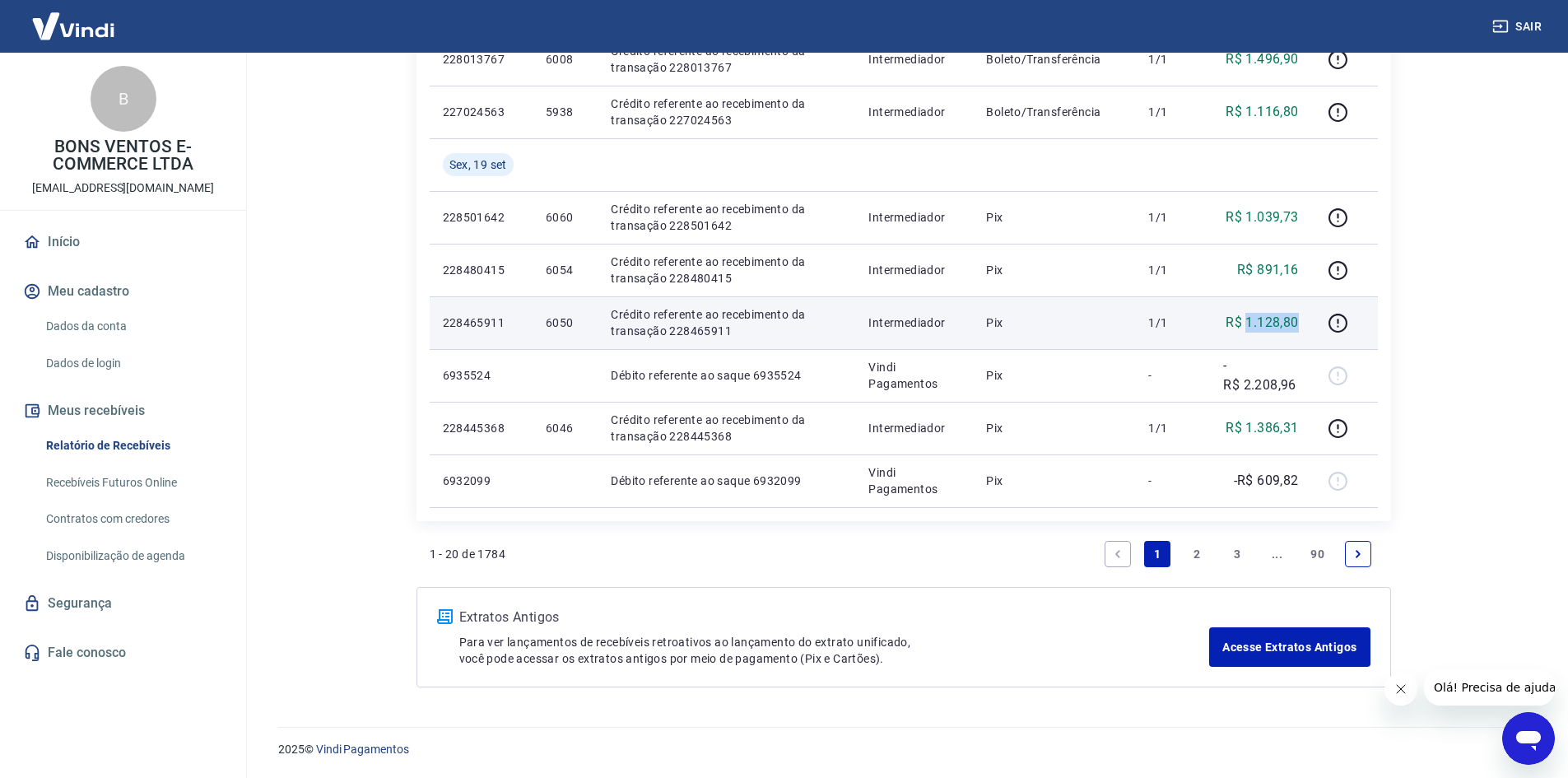
click at [1272, 319] on p "R$ 1.128,80" at bounding box center [1262, 322] width 73 height 20
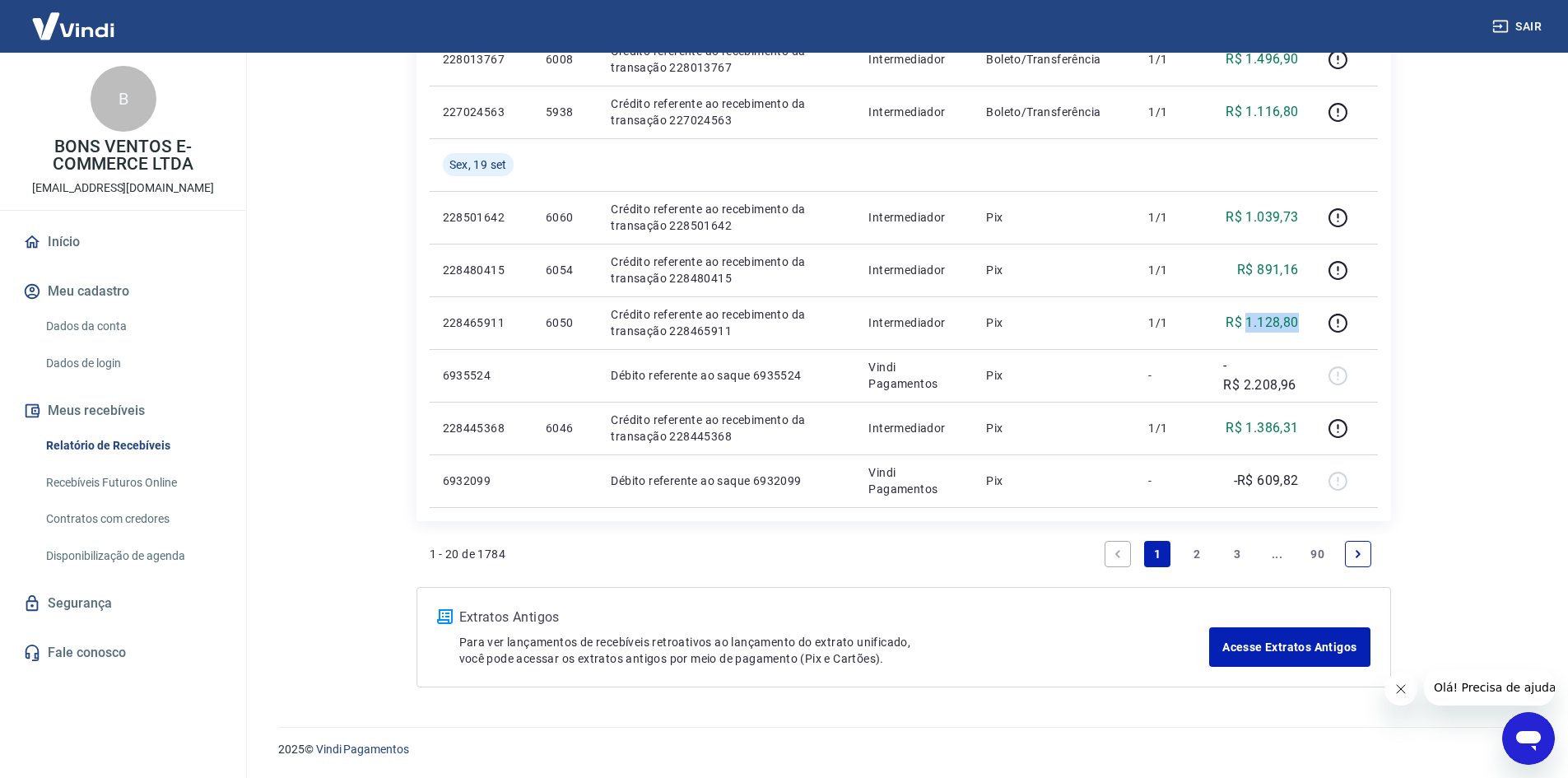
copy p "1.128,80"
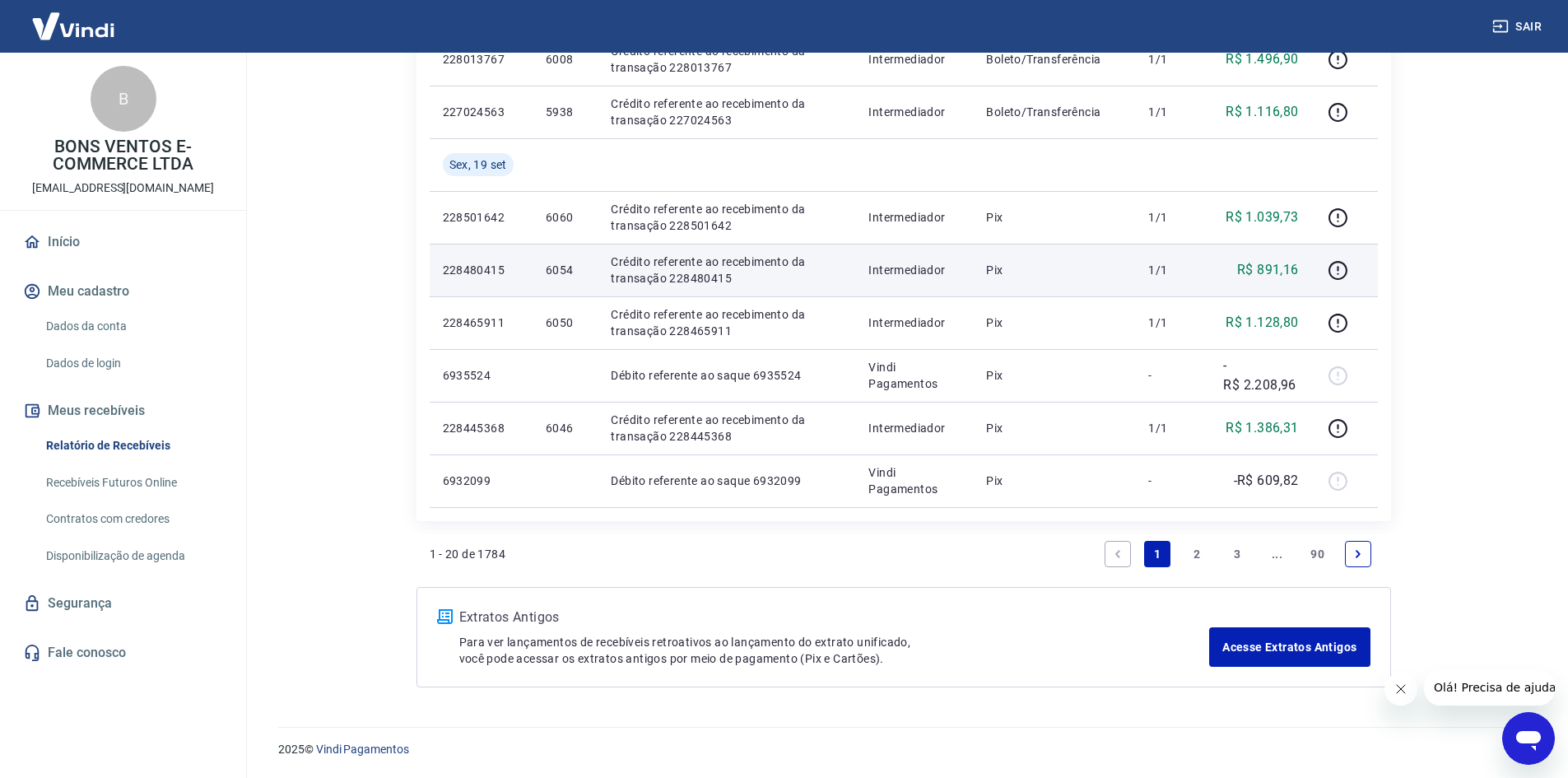
click at [1276, 263] on p "R$ 891,16" at bounding box center [1268, 270] width 62 height 20
click at [1277, 263] on p "R$ 891,16" at bounding box center [1268, 270] width 62 height 20
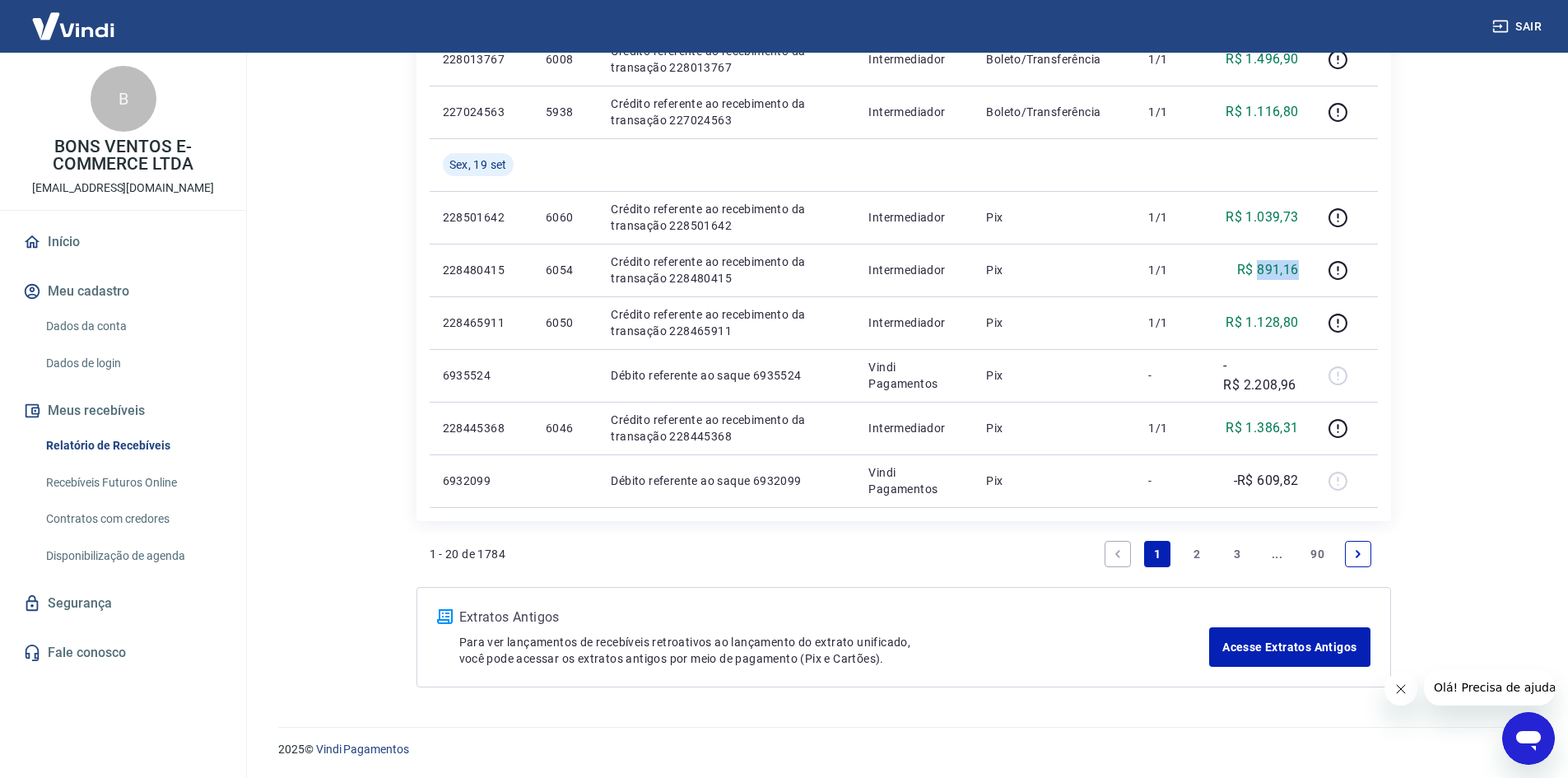
copy p "891,16"
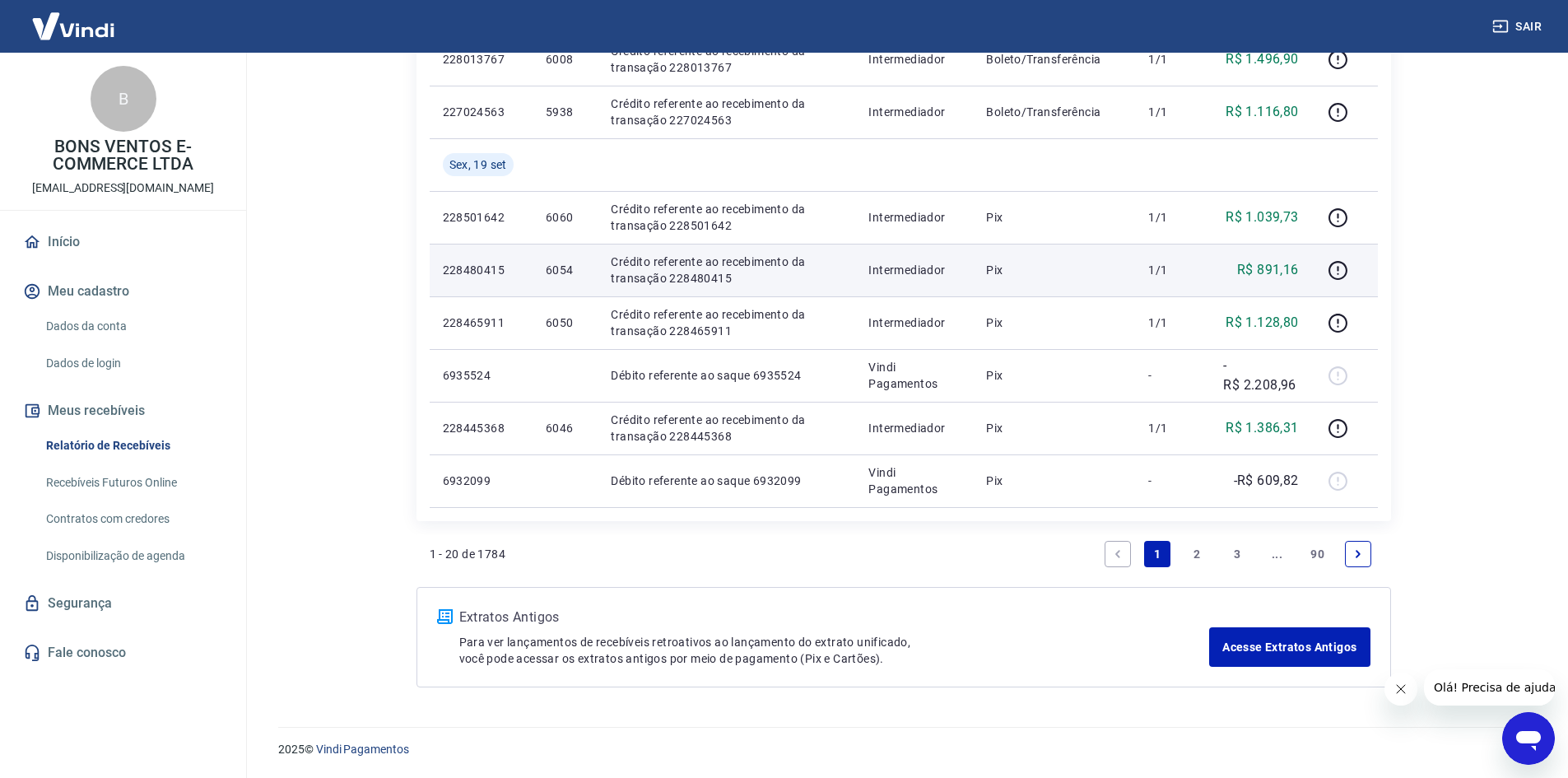
click at [553, 272] on p "6054" at bounding box center [565, 270] width 38 height 16
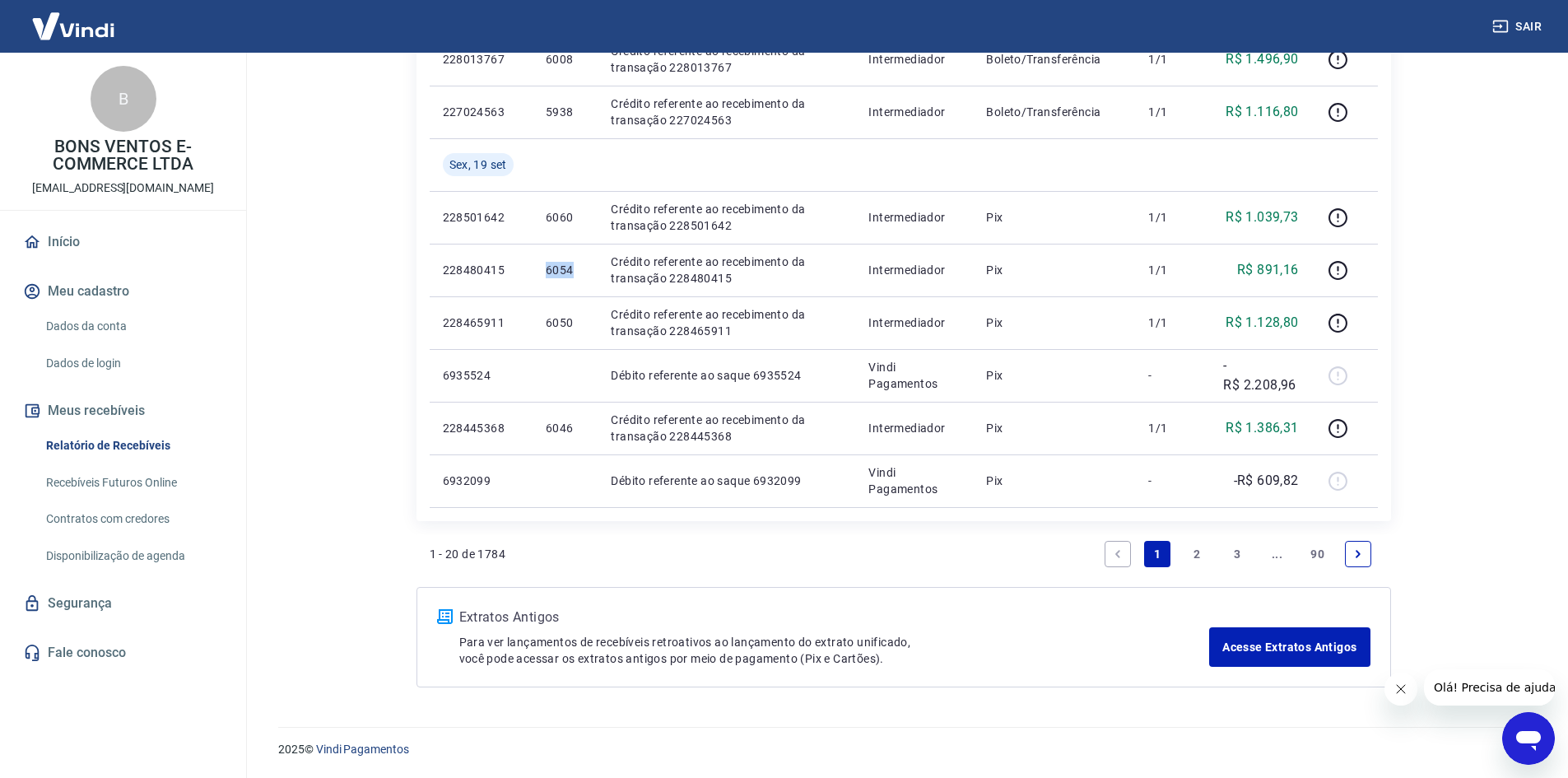
copy p "6054"
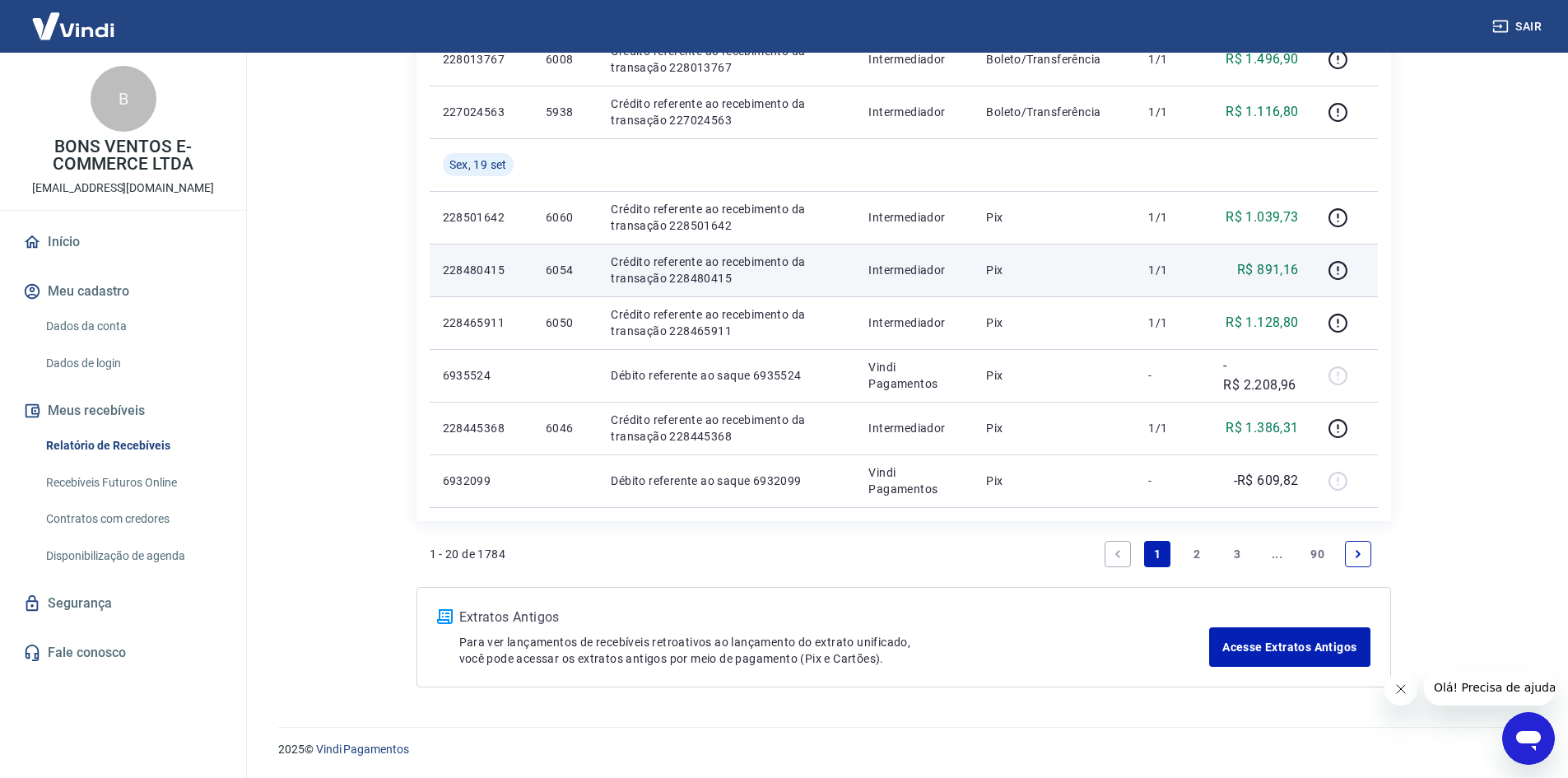
click at [1254, 258] on td "R$ 891,16" at bounding box center [1261, 270] width 101 height 53
click at [1264, 267] on p "R$ 891,16" at bounding box center [1268, 270] width 62 height 20
click at [1265, 267] on p "R$ 891,16" at bounding box center [1268, 270] width 62 height 20
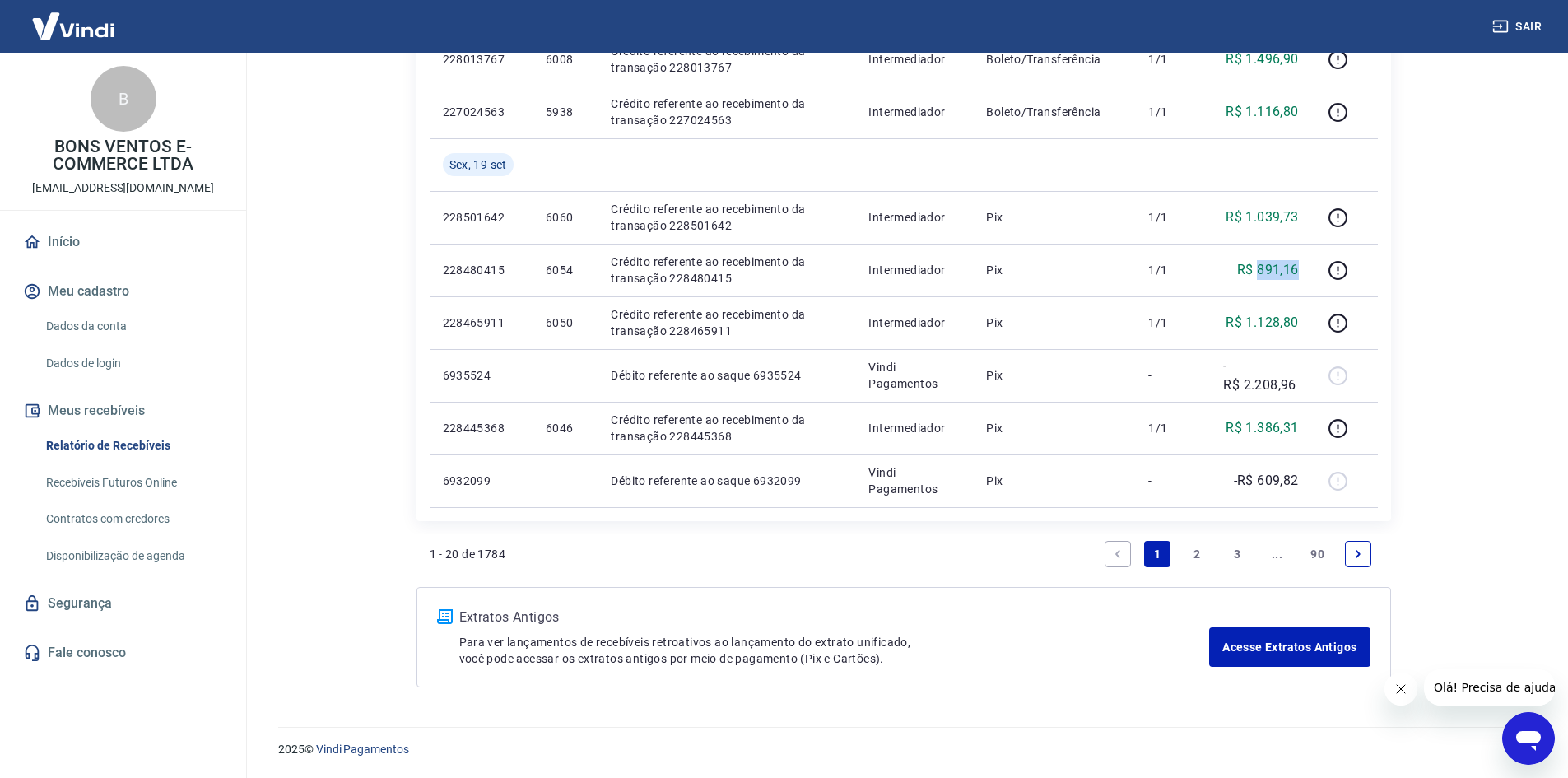
copy p "891,16"
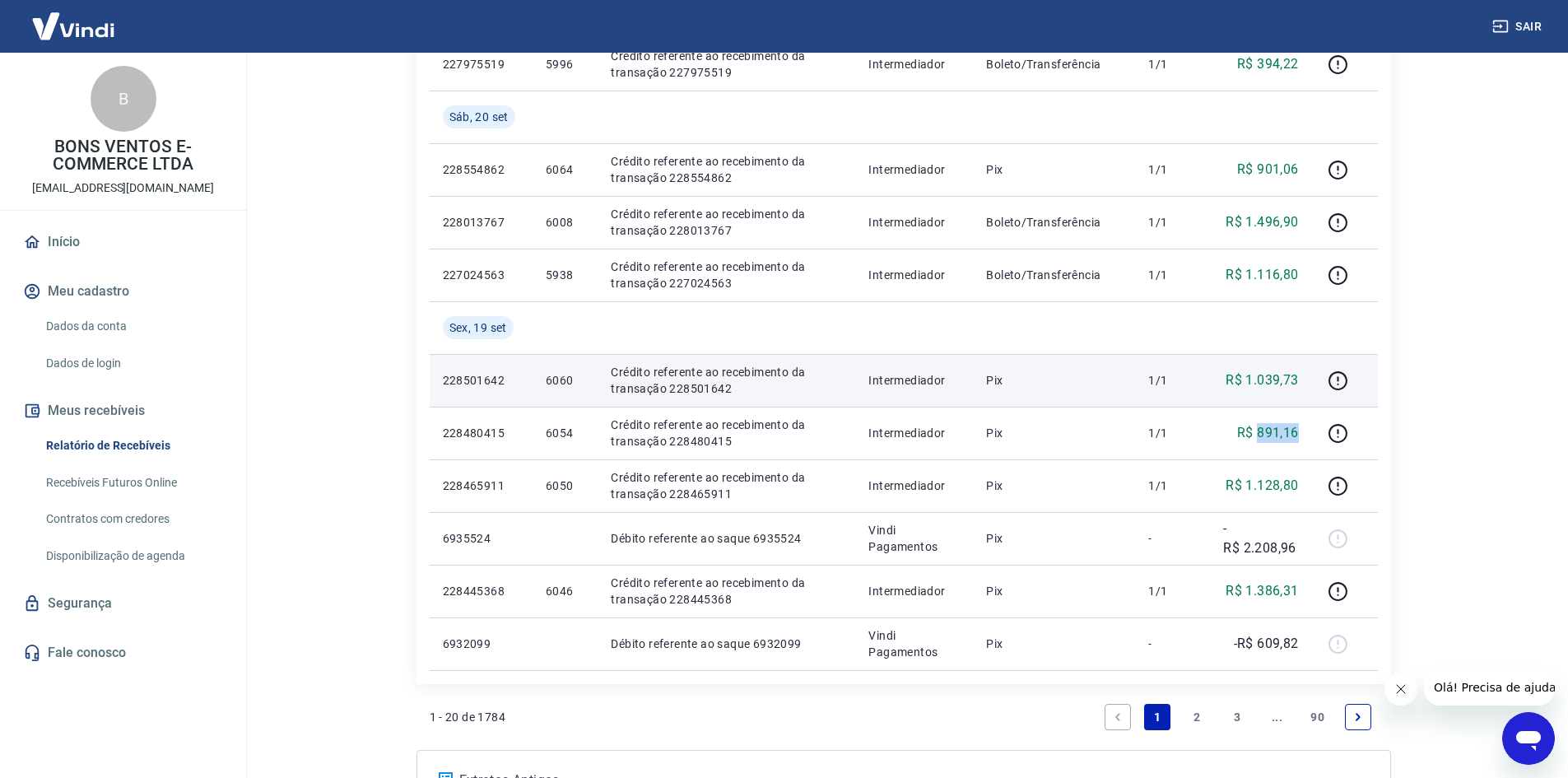
scroll to position [983, 0]
click at [1286, 377] on p "R$ 1.039,73" at bounding box center [1262, 382] width 73 height 20
click at [1287, 376] on p "R$ 1.039,73" at bounding box center [1262, 382] width 73 height 20
click at [554, 379] on p "6060" at bounding box center [565, 382] width 38 height 16
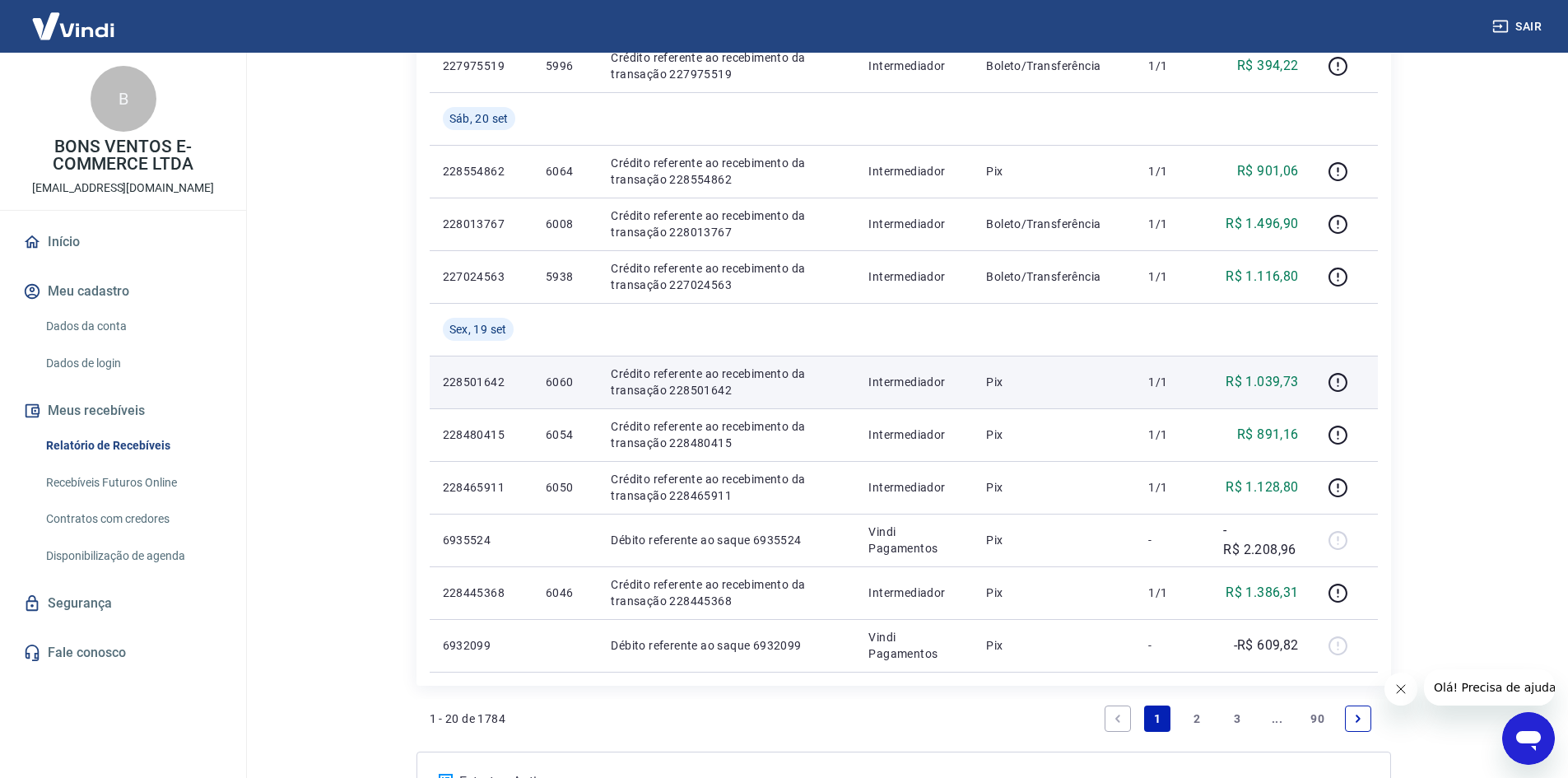
click at [1255, 370] on td "R$ 1.039,73" at bounding box center [1261, 382] width 101 height 53
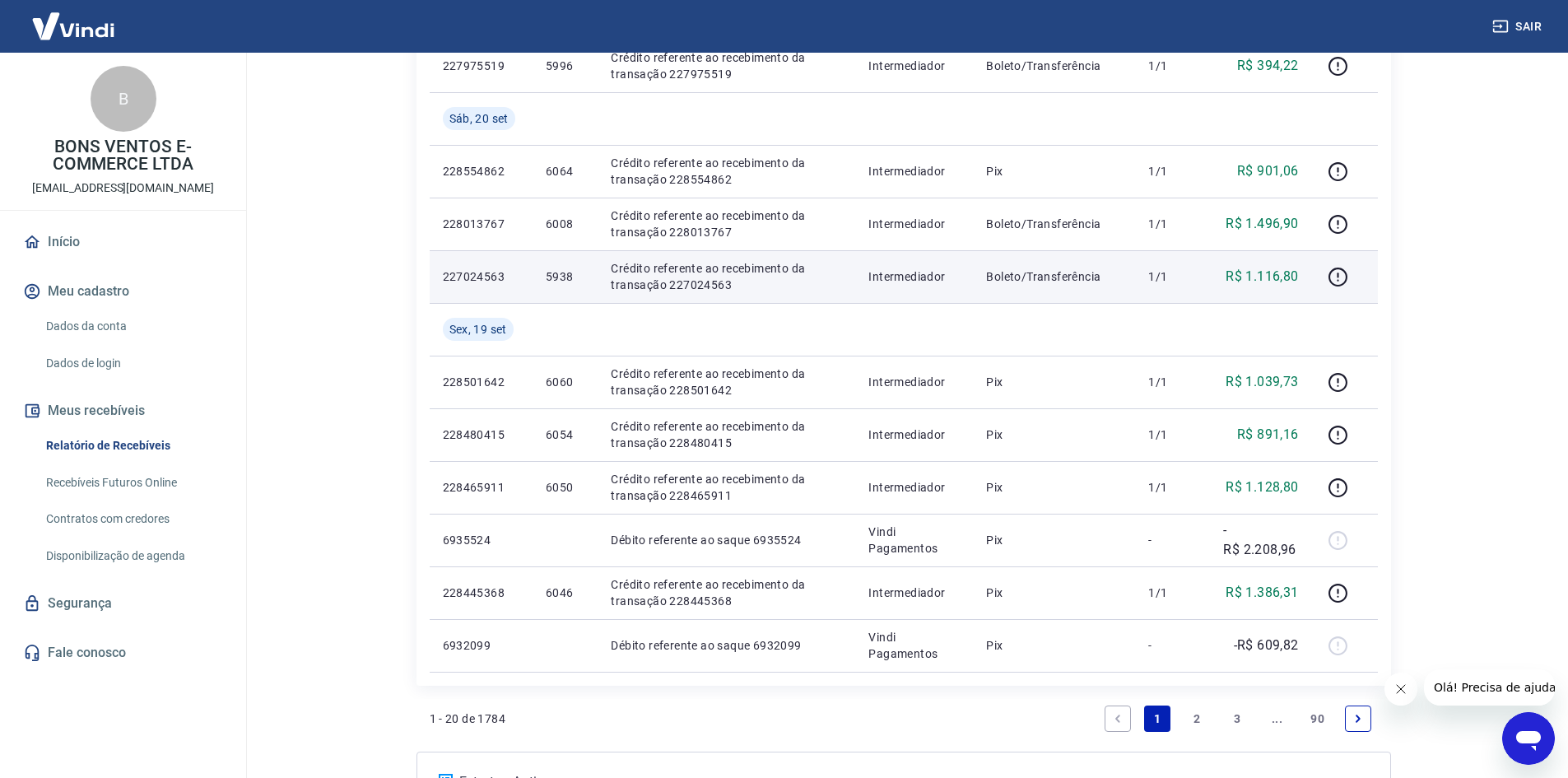
click at [1291, 283] on p "R$ 1.116,80" at bounding box center [1262, 277] width 73 height 20
click at [1282, 283] on p "R$ 1.116,80" at bounding box center [1262, 277] width 73 height 20
click at [569, 275] on p "5938" at bounding box center [565, 277] width 38 height 16
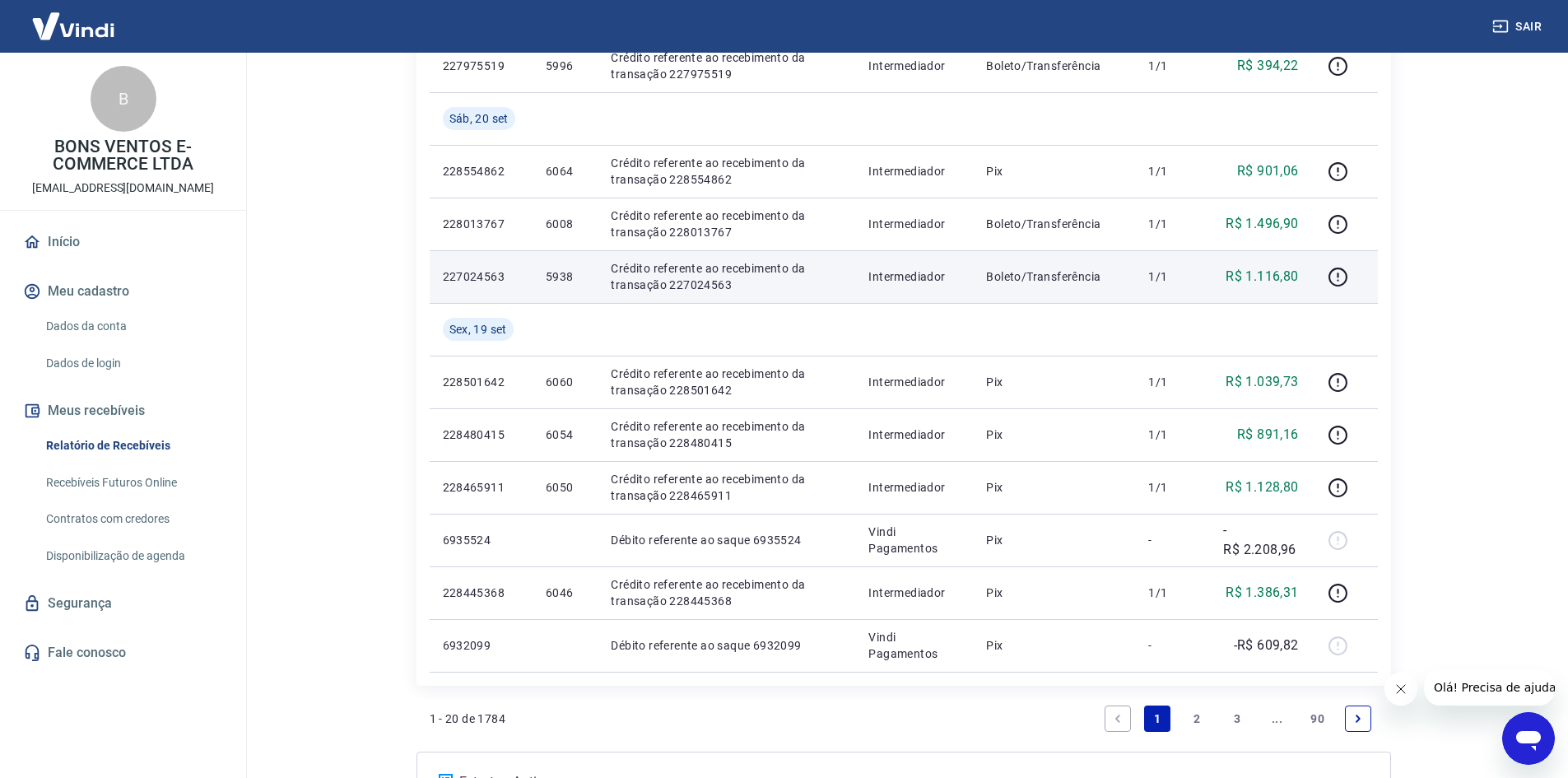
click at [1262, 279] on p "R$ 1.116,80" at bounding box center [1262, 277] width 73 height 20
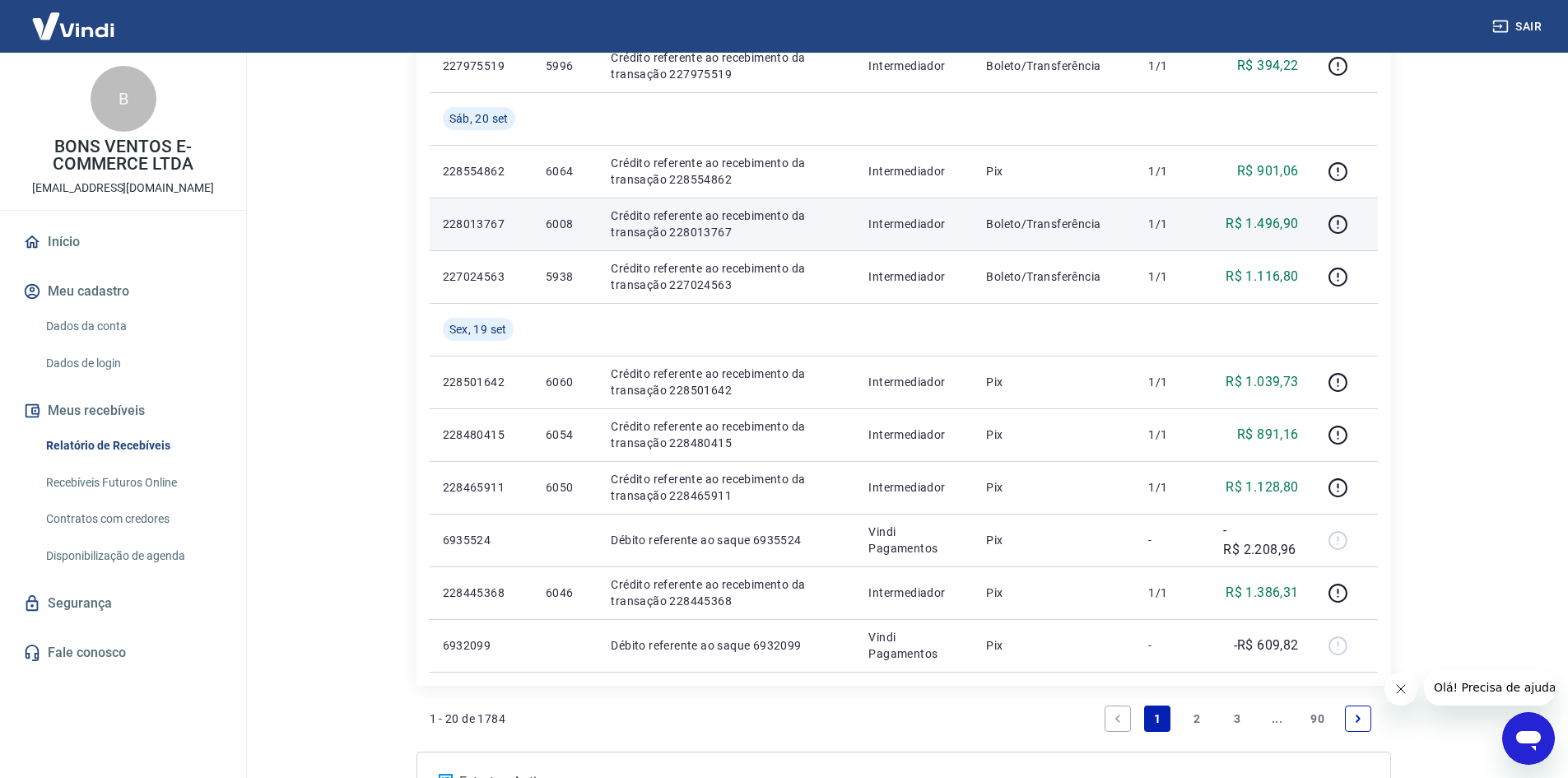
click at [1261, 218] on p "R$ 1.496,90" at bounding box center [1262, 224] width 73 height 20
click at [552, 213] on td "6008" at bounding box center [565, 224] width 65 height 53
click at [1259, 215] on p "R$ 1.496,90" at bounding box center [1262, 224] width 73 height 20
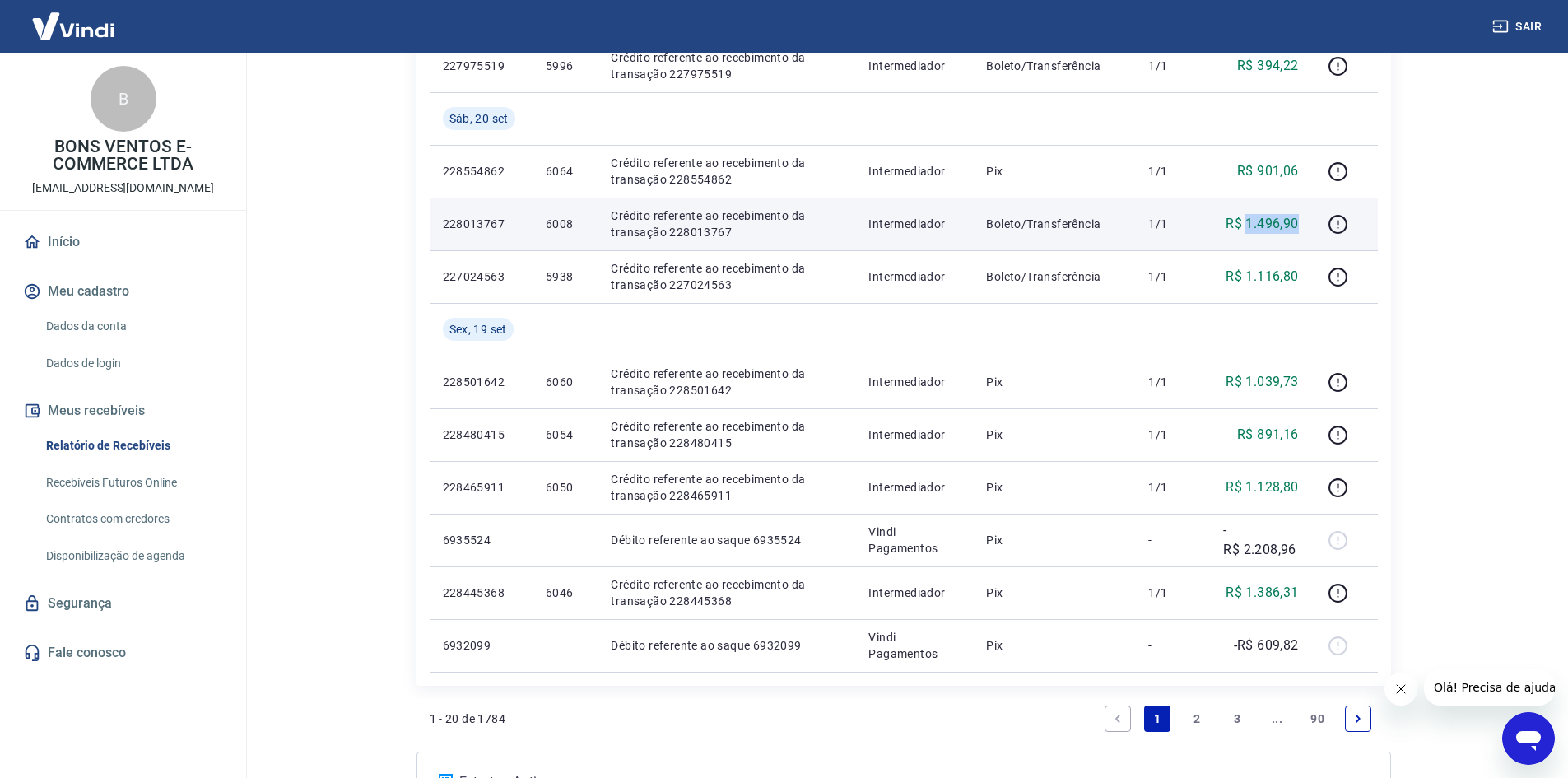
click at [1259, 215] on p "R$ 1.496,90" at bounding box center [1262, 224] width 73 height 20
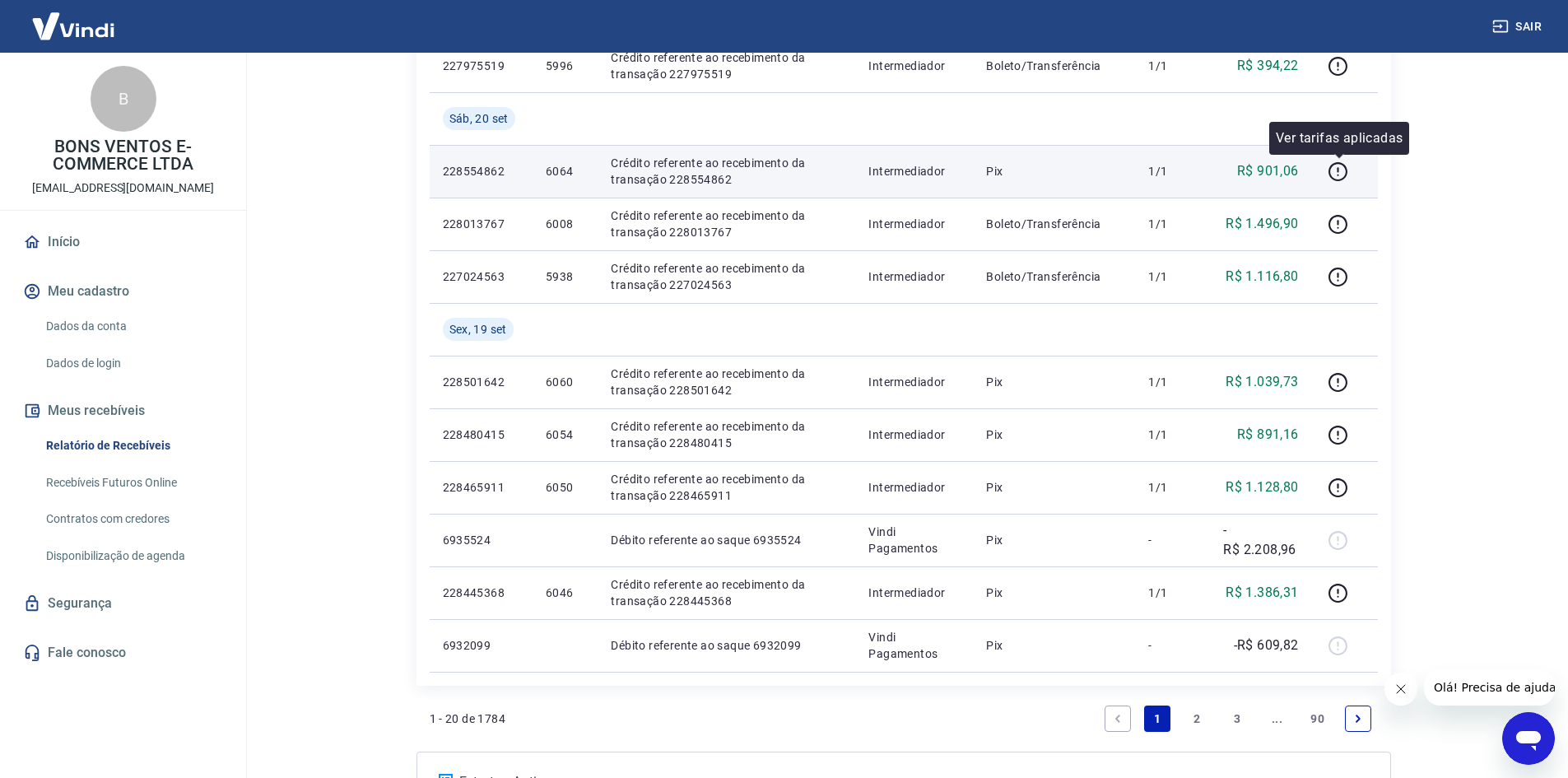
click at [1278, 169] on p "R$ 901,06" at bounding box center [1268, 171] width 62 height 20
click at [587, 179] on td "6064" at bounding box center [565, 170] width 65 height 53
click at [577, 168] on p "6064" at bounding box center [565, 170] width 38 height 16
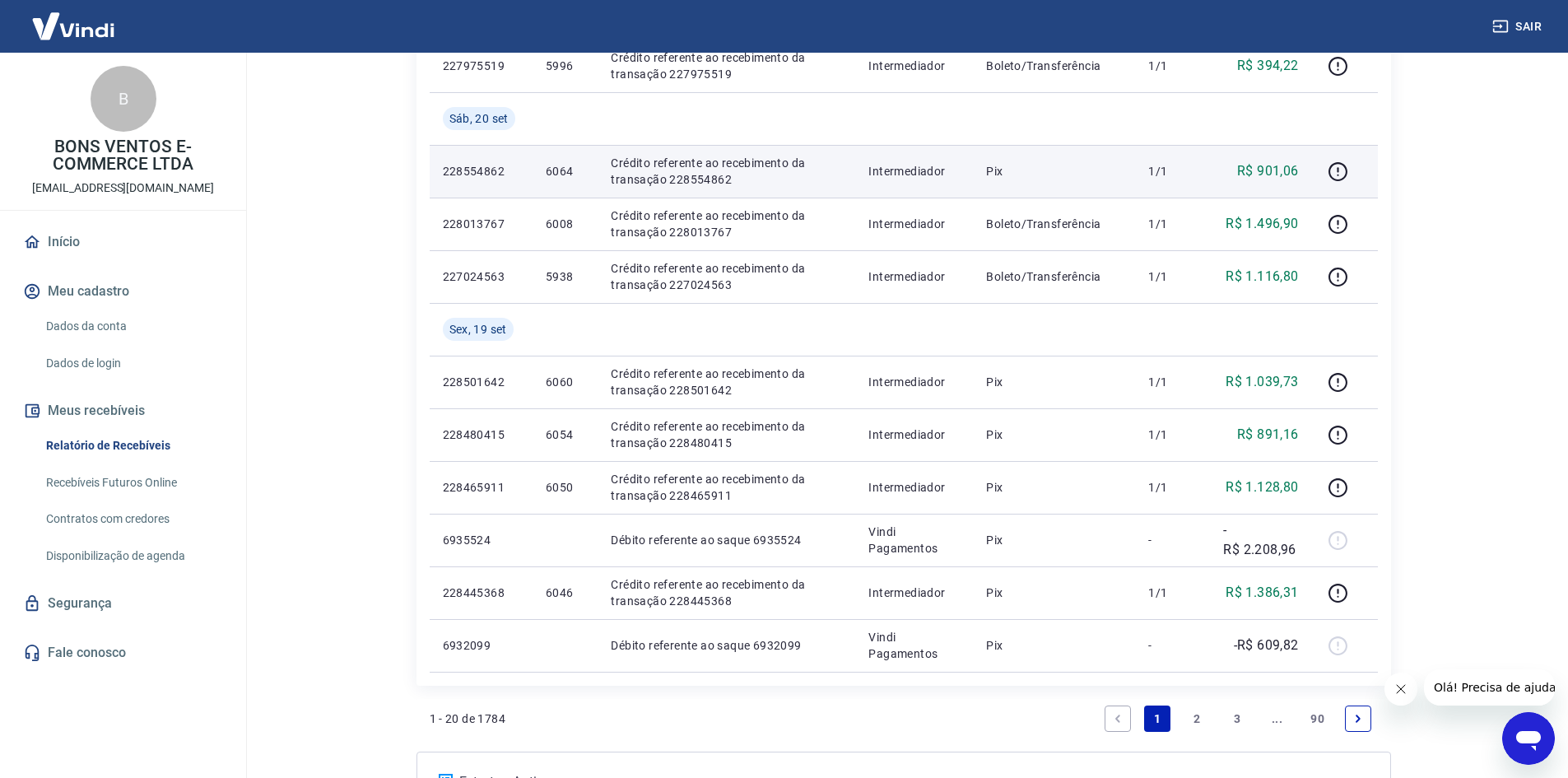
click at [571, 168] on p "6064" at bounding box center [565, 170] width 38 height 16
click at [555, 164] on p "6064" at bounding box center [565, 170] width 38 height 16
click at [1282, 163] on p "R$ 901,06" at bounding box center [1268, 171] width 62 height 20
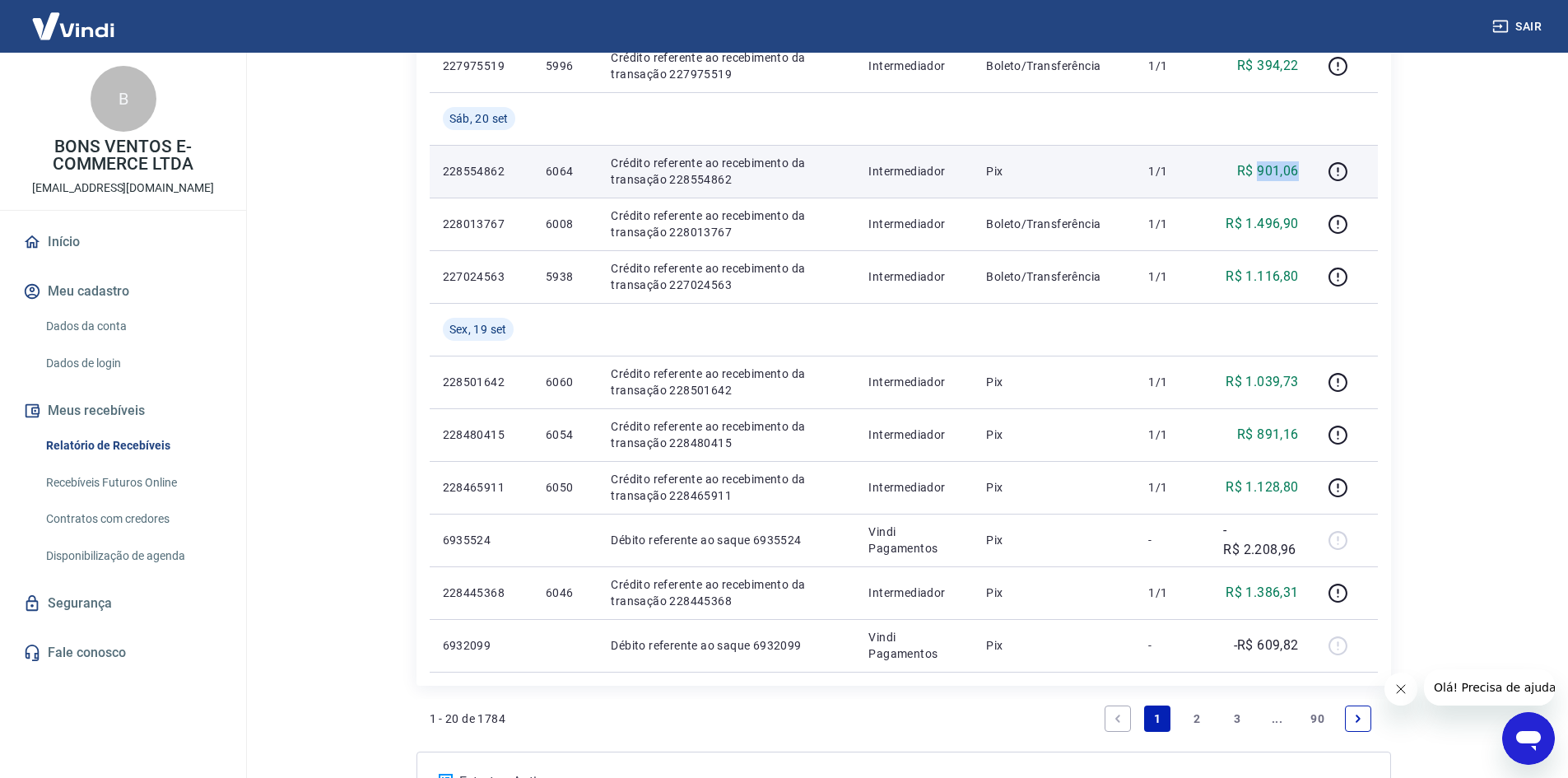
click at [1282, 163] on p "R$ 901,06" at bounding box center [1268, 171] width 62 height 20
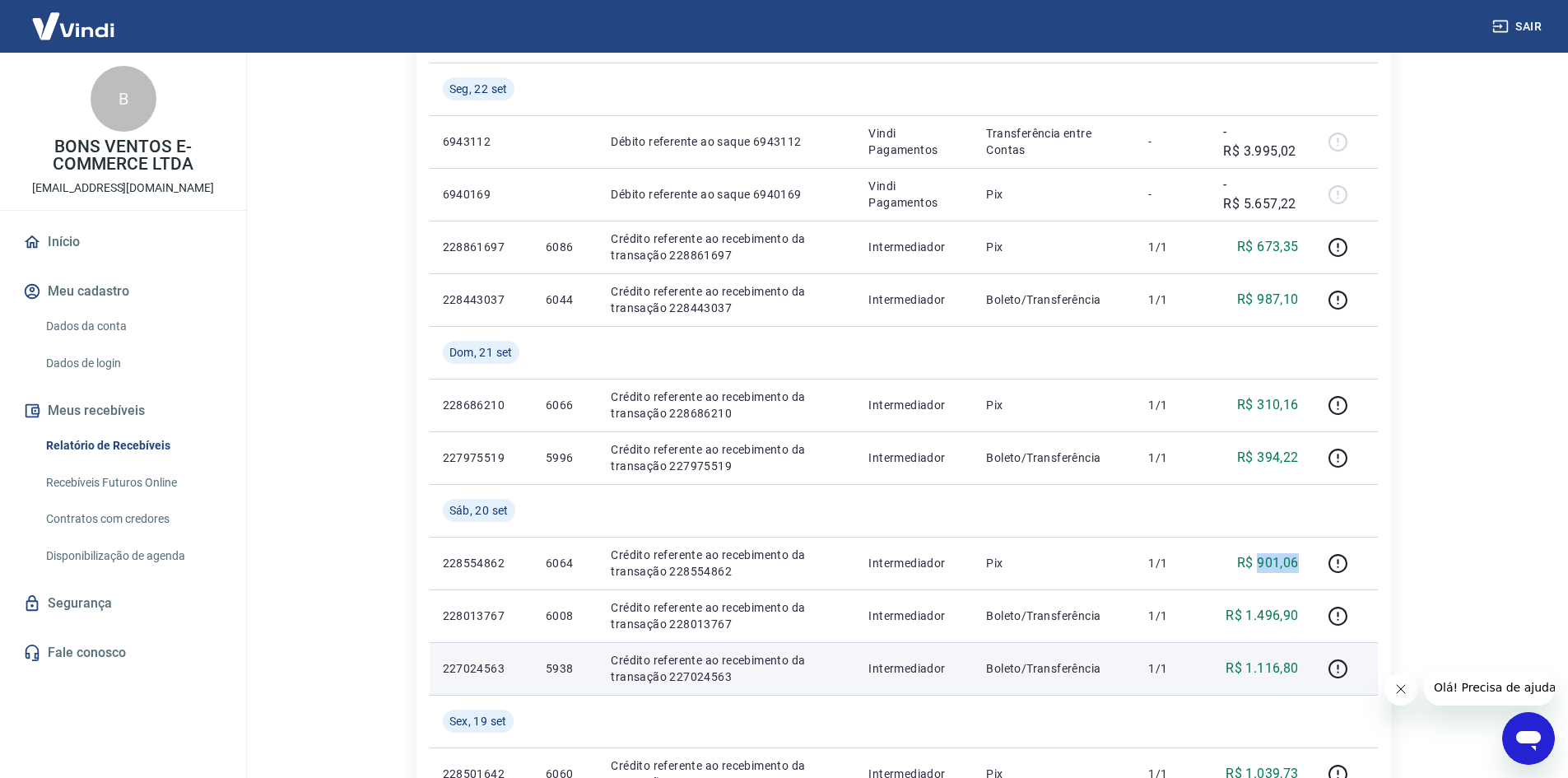
scroll to position [570, 0]
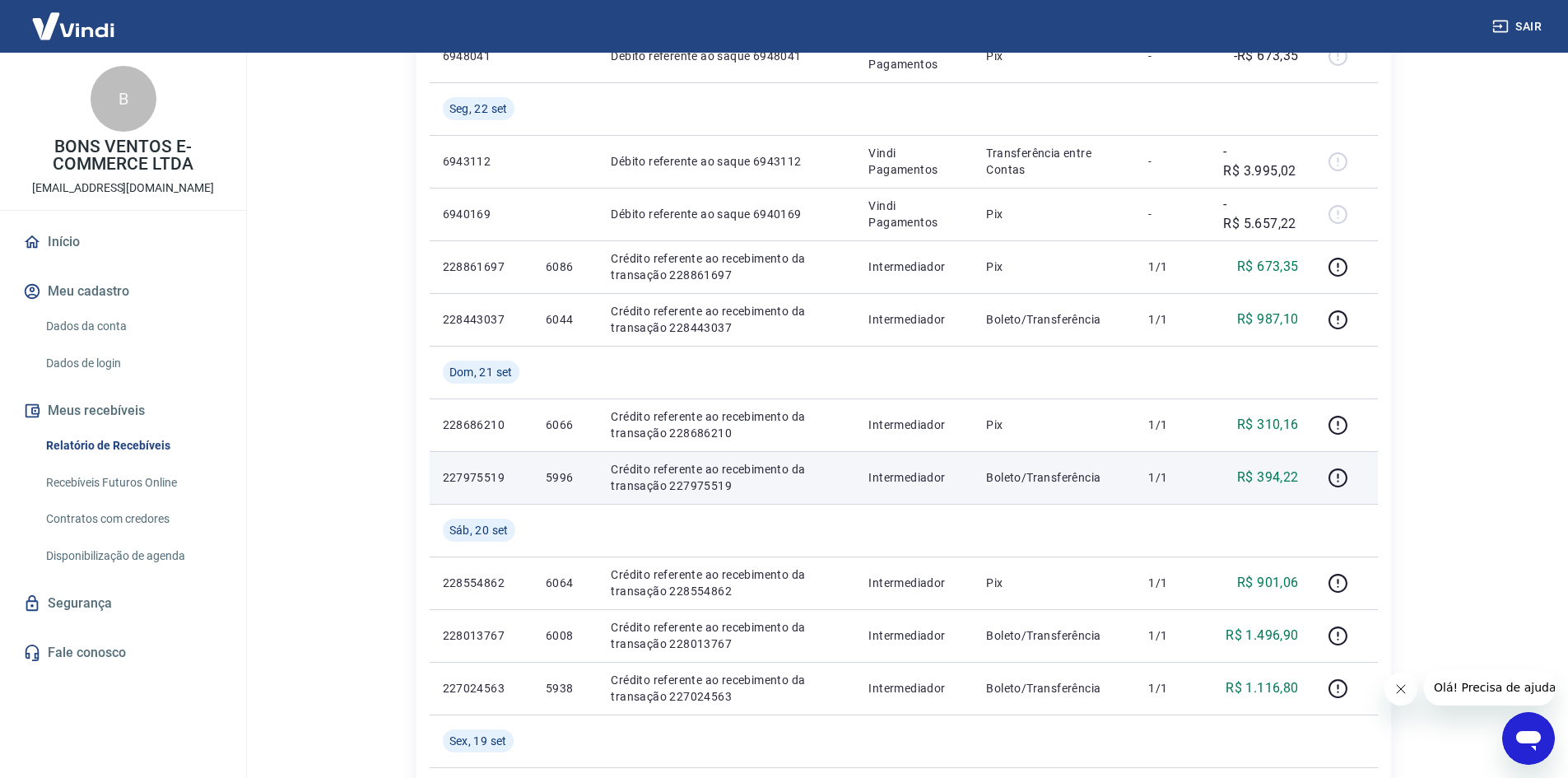
click at [1267, 482] on p "R$ 394,22" at bounding box center [1268, 478] width 62 height 20
click at [559, 475] on p "5996" at bounding box center [565, 478] width 38 height 16
click at [560, 475] on p "5996" at bounding box center [565, 478] width 38 height 16
click at [1277, 473] on p "R$ 394,22" at bounding box center [1268, 478] width 62 height 20
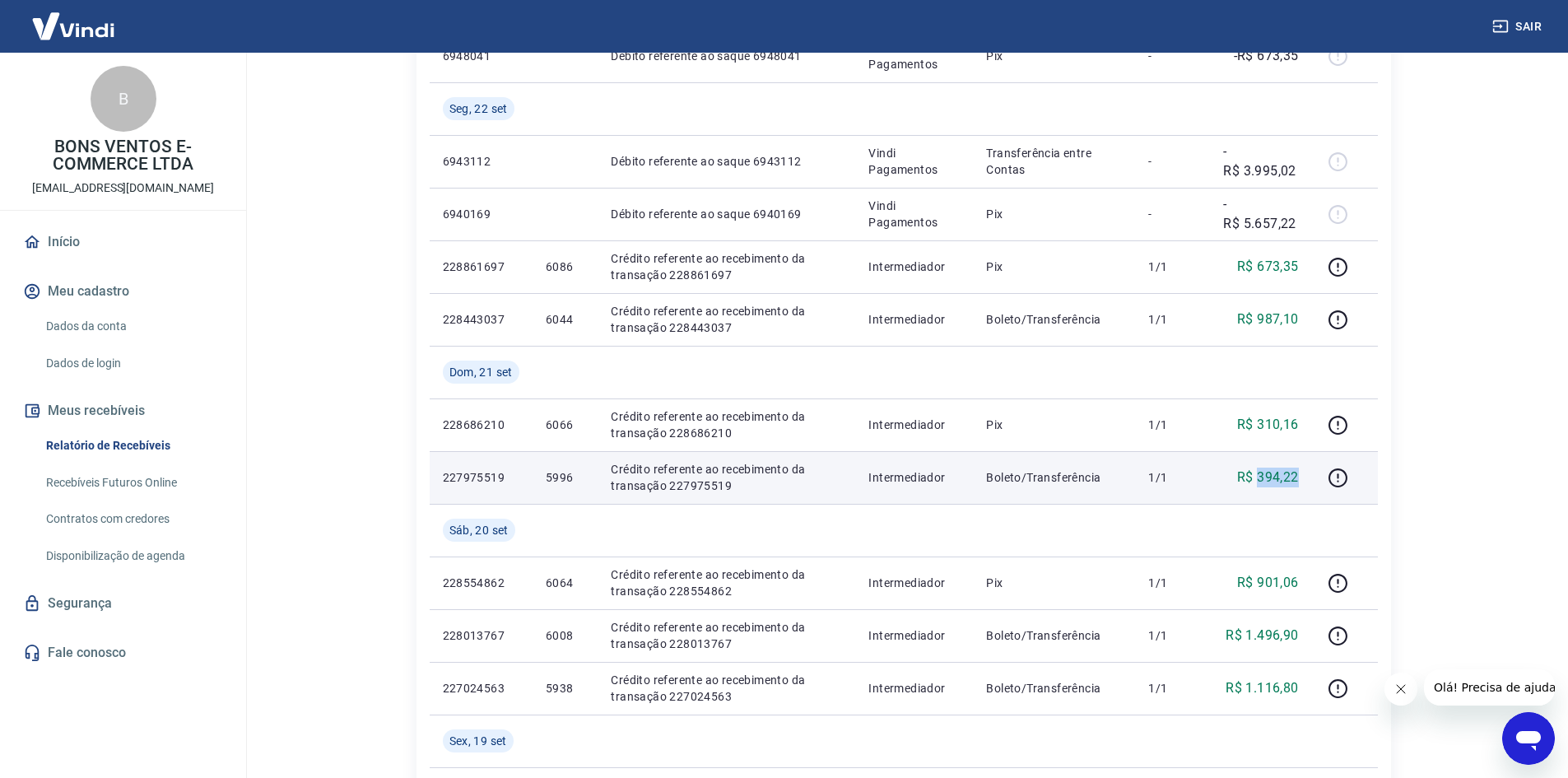
click at [1277, 473] on p "R$ 394,22" at bounding box center [1268, 478] width 62 height 20
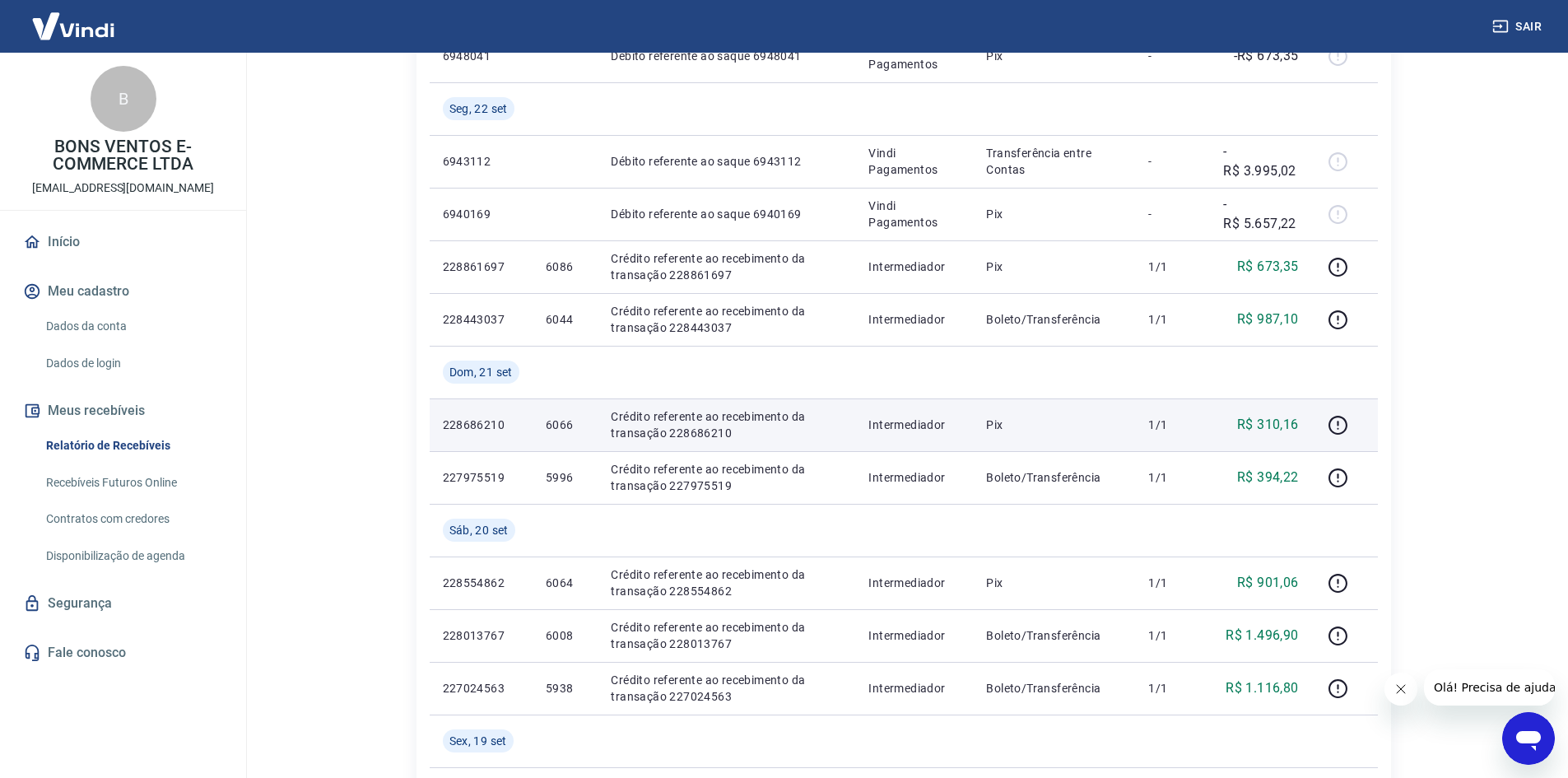
click at [1283, 428] on p "R$ 310,16" at bounding box center [1268, 425] width 62 height 20
click at [568, 429] on p "6066" at bounding box center [565, 424] width 38 height 16
click at [1273, 424] on p "R$ 310,16" at bounding box center [1268, 425] width 62 height 20
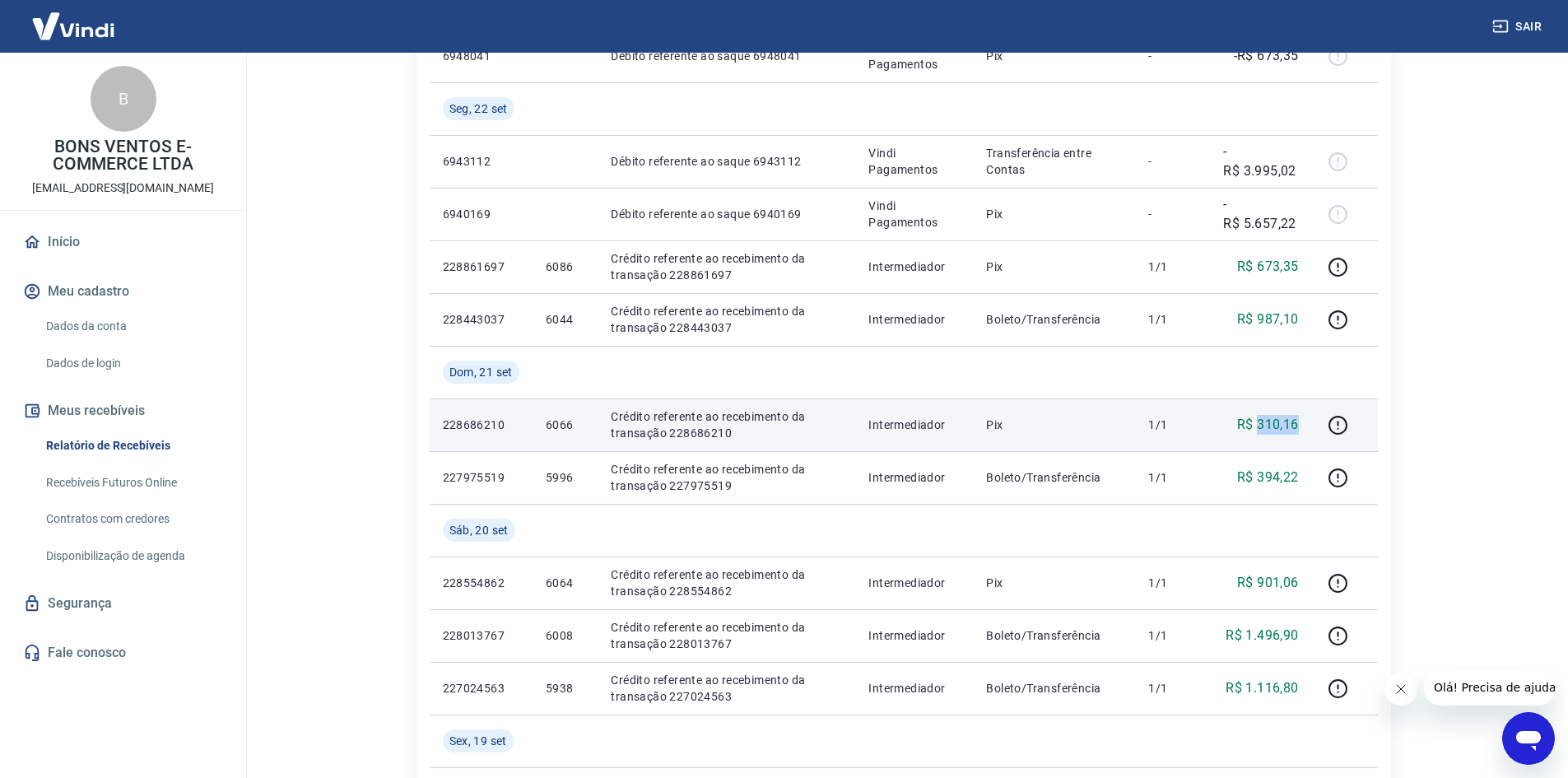
click at [1273, 424] on p "R$ 310,16" at bounding box center [1268, 425] width 62 height 20
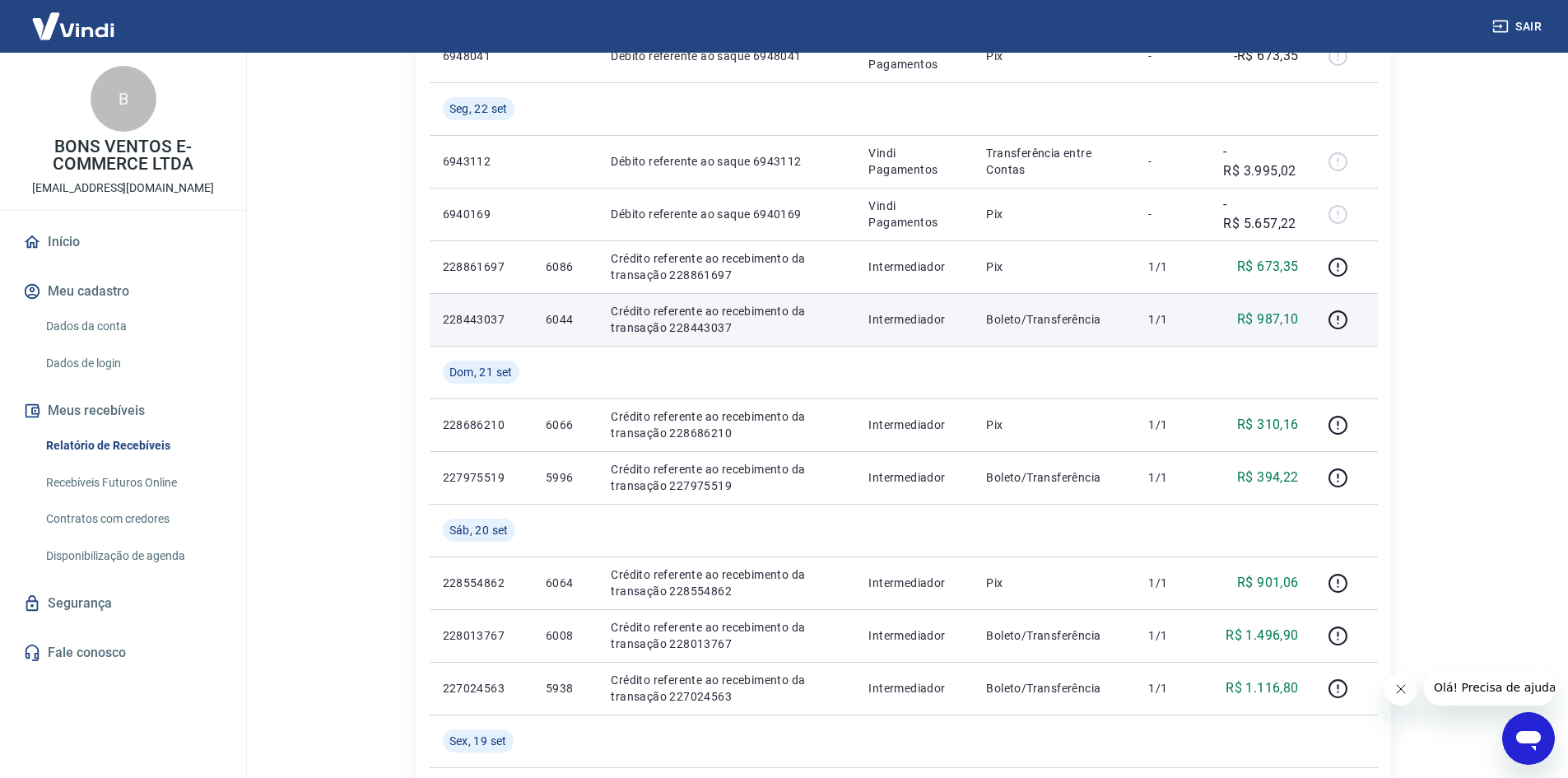
click at [1274, 310] on p "R$ 987,10" at bounding box center [1268, 320] width 62 height 20
click at [1274, 317] on p "R$ 987,10" at bounding box center [1268, 320] width 62 height 20
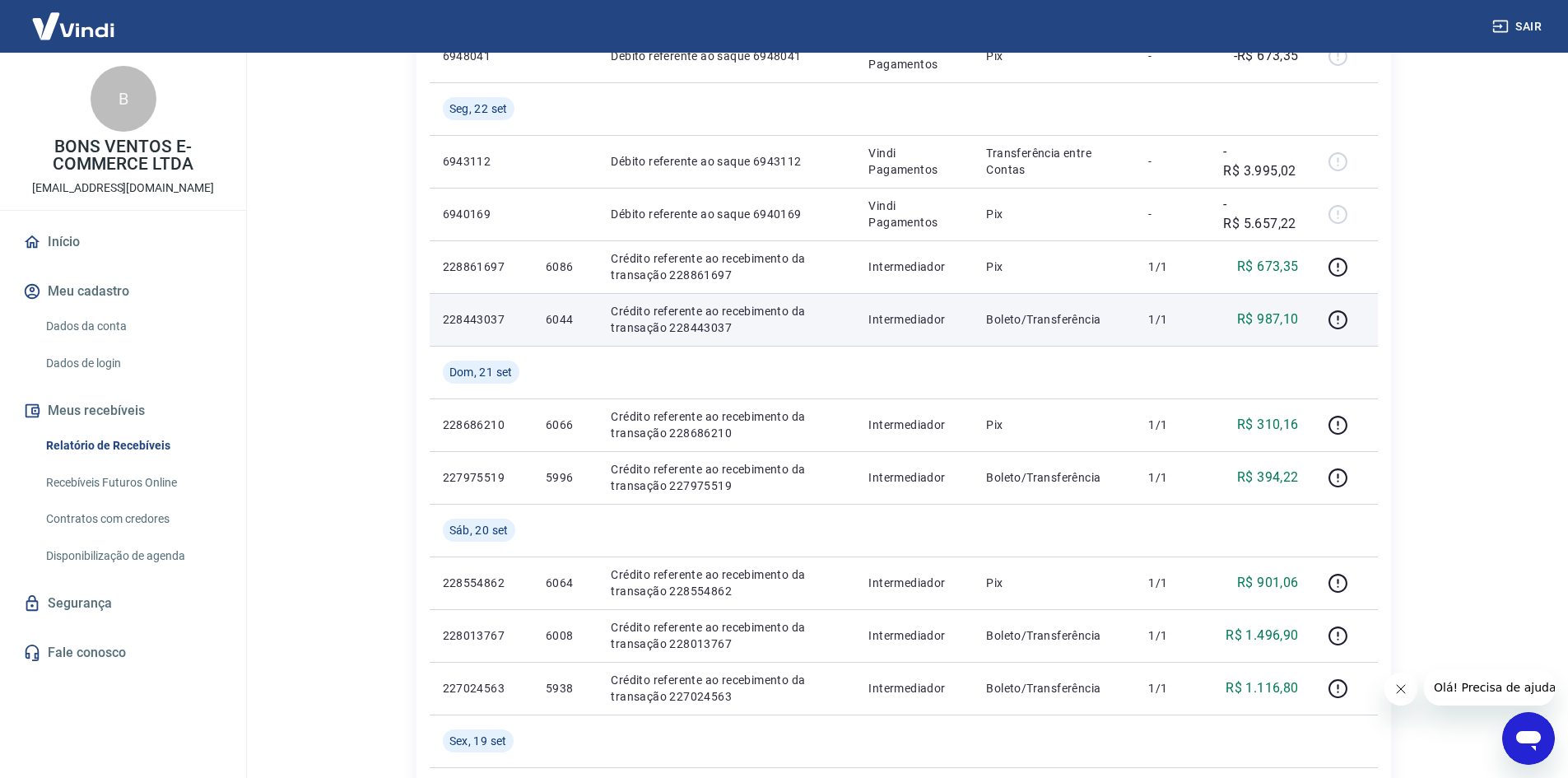
click at [571, 322] on p "6044" at bounding box center [565, 319] width 38 height 16
click at [569, 321] on p "6044" at bounding box center [565, 319] width 38 height 16
click at [1290, 308] on td "R$ 987,10" at bounding box center [1261, 319] width 101 height 53
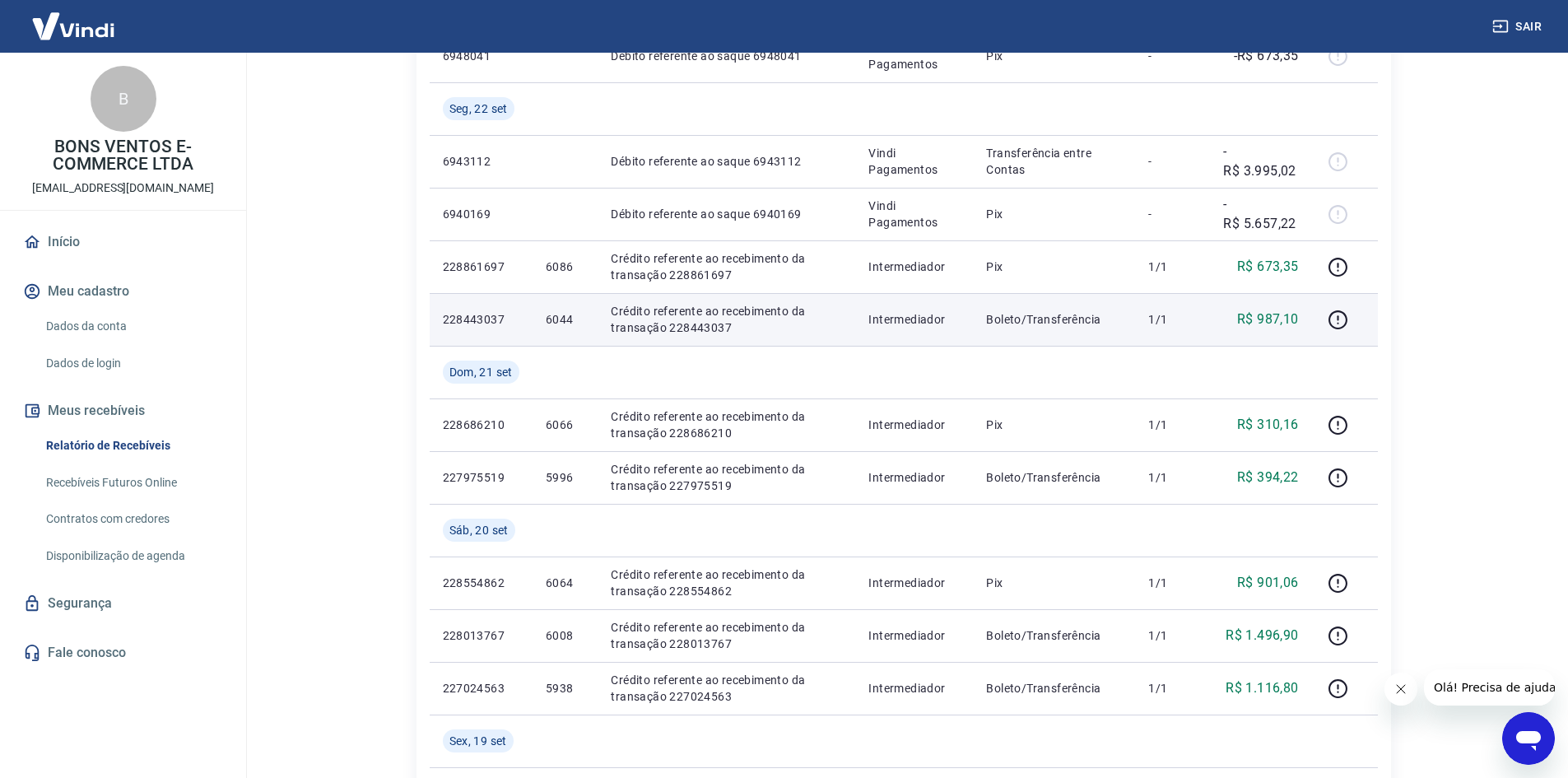
click at [1284, 321] on p "R$ 987,10" at bounding box center [1268, 320] width 62 height 20
click at [1276, 302] on td "R$ 987,10" at bounding box center [1261, 319] width 101 height 53
click at [1273, 315] on p "R$ 987,10" at bounding box center [1268, 320] width 62 height 20
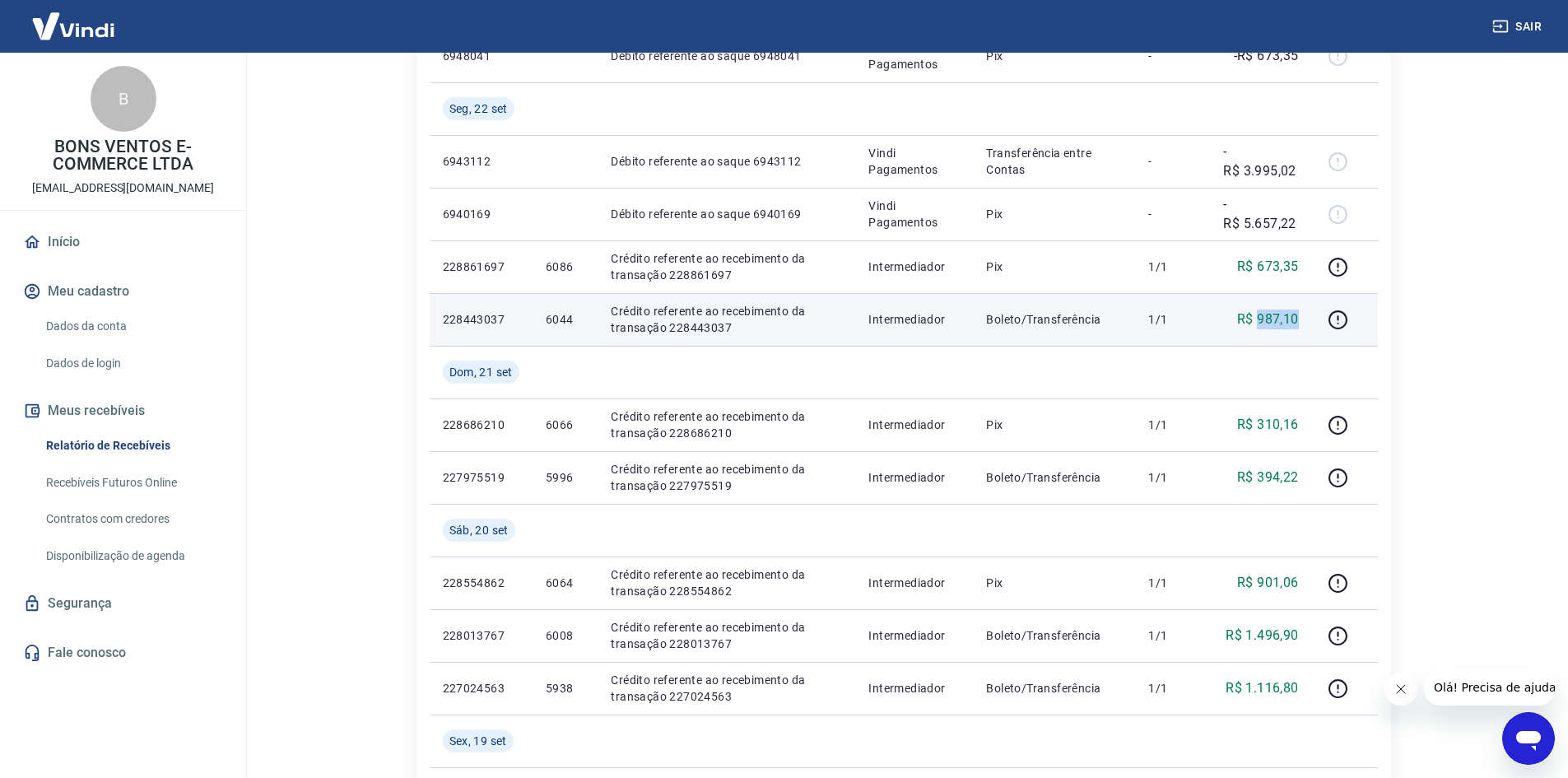
click at [1273, 315] on p "R$ 987,10" at bounding box center [1268, 320] width 62 height 20
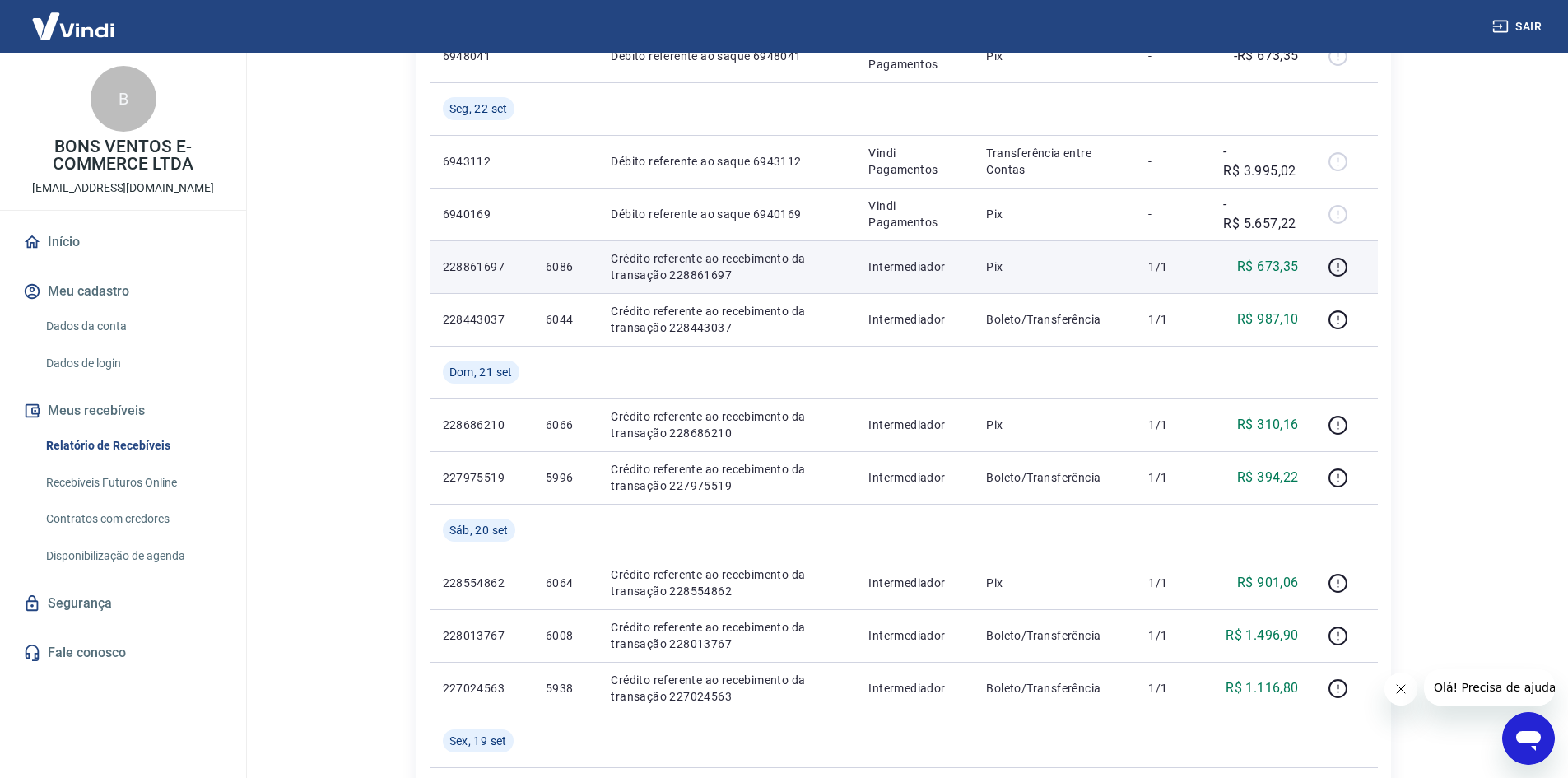
click at [1185, 268] on p "1/1" at bounding box center [1172, 266] width 49 height 16
click at [1251, 269] on p "R$ 673,35" at bounding box center [1268, 266] width 62 height 20
click at [1261, 269] on p "R$ 673,35" at bounding box center [1268, 266] width 62 height 20
click at [561, 260] on p "6086" at bounding box center [565, 266] width 38 height 16
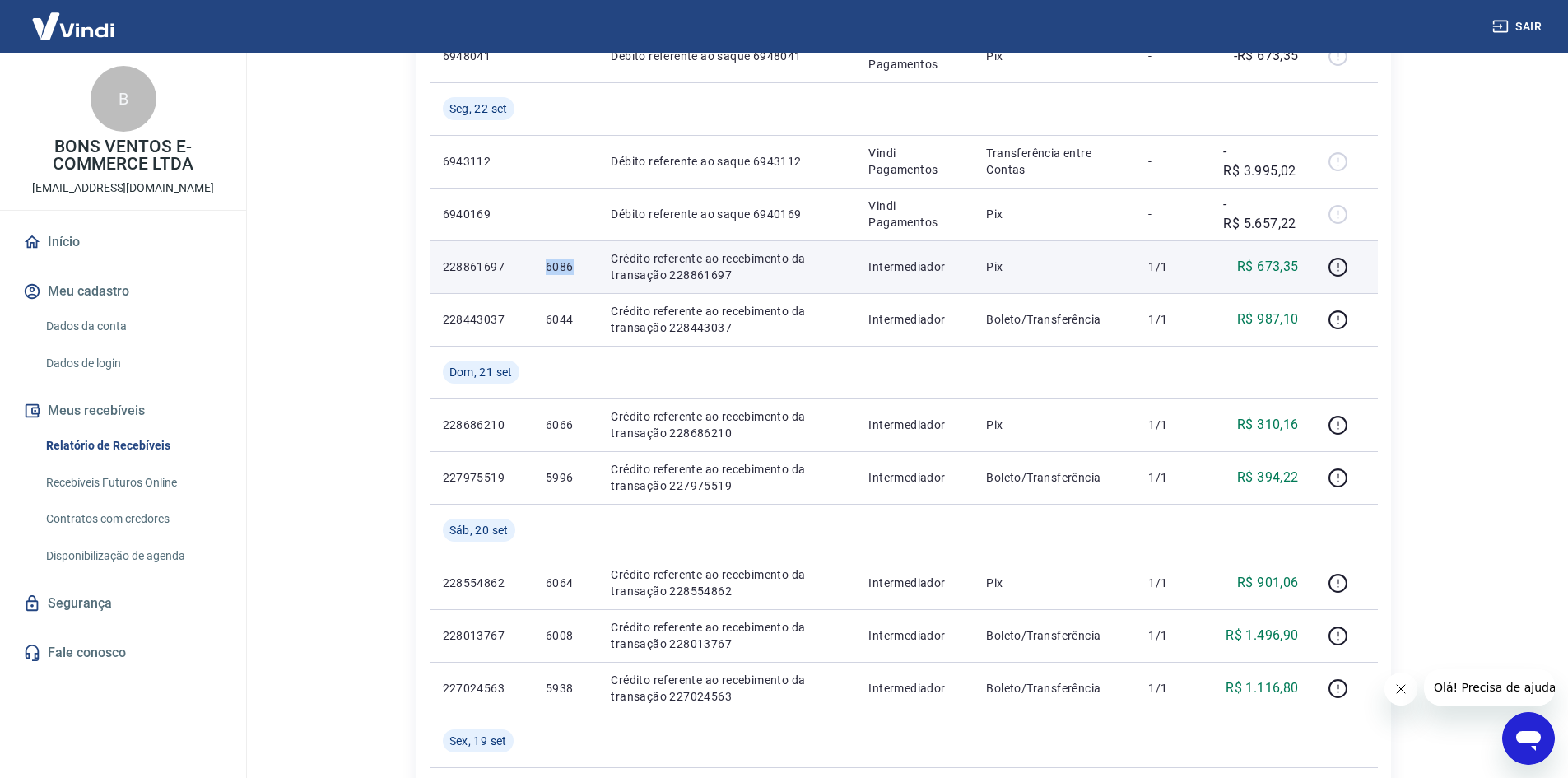
click at [561, 260] on p "6086" at bounding box center [565, 266] width 38 height 16
click at [1268, 262] on p "R$ 673,35" at bounding box center [1268, 266] width 62 height 20
click at [555, 265] on p "6086" at bounding box center [565, 266] width 38 height 16
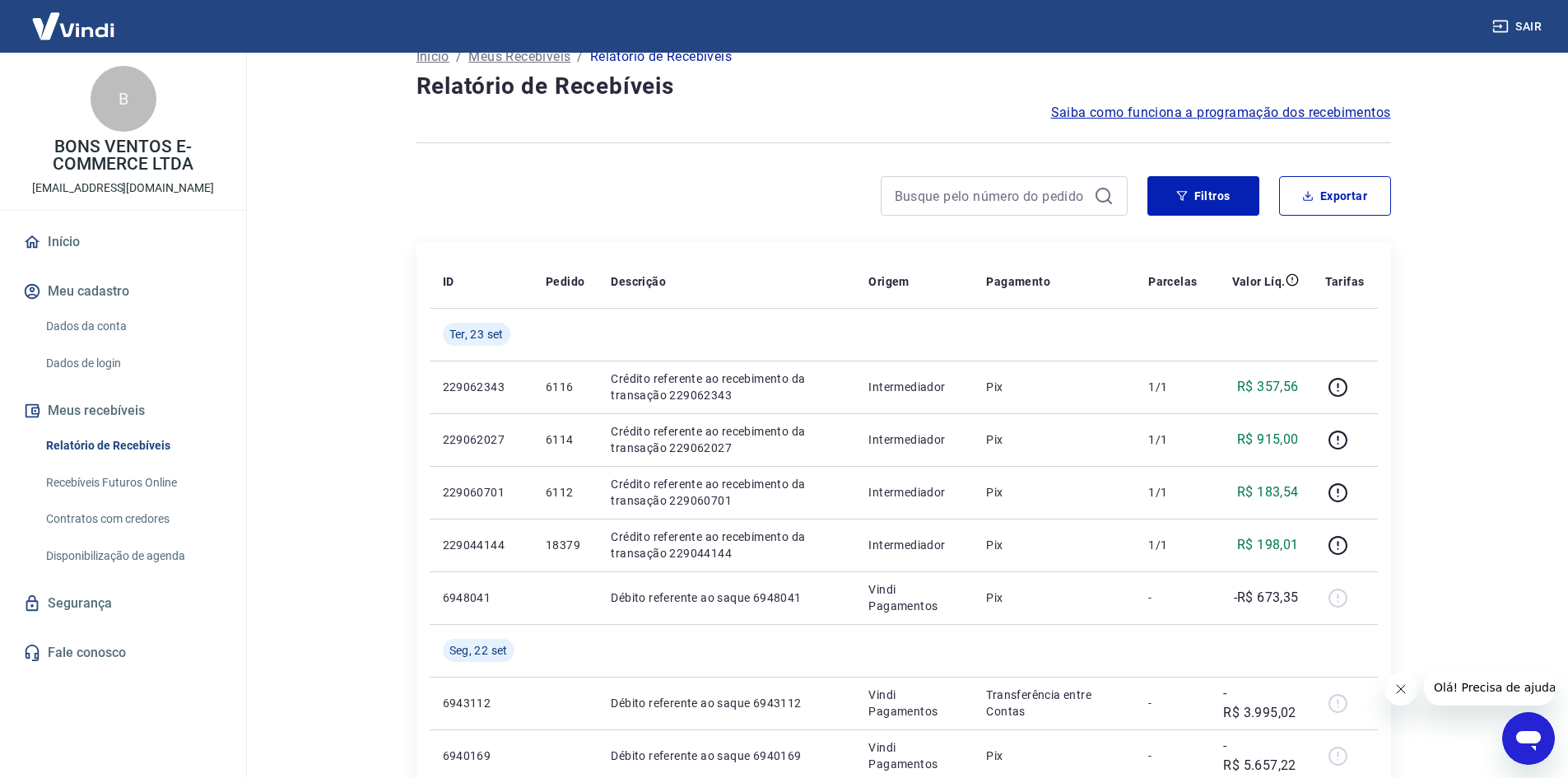
scroll to position [0, 0]
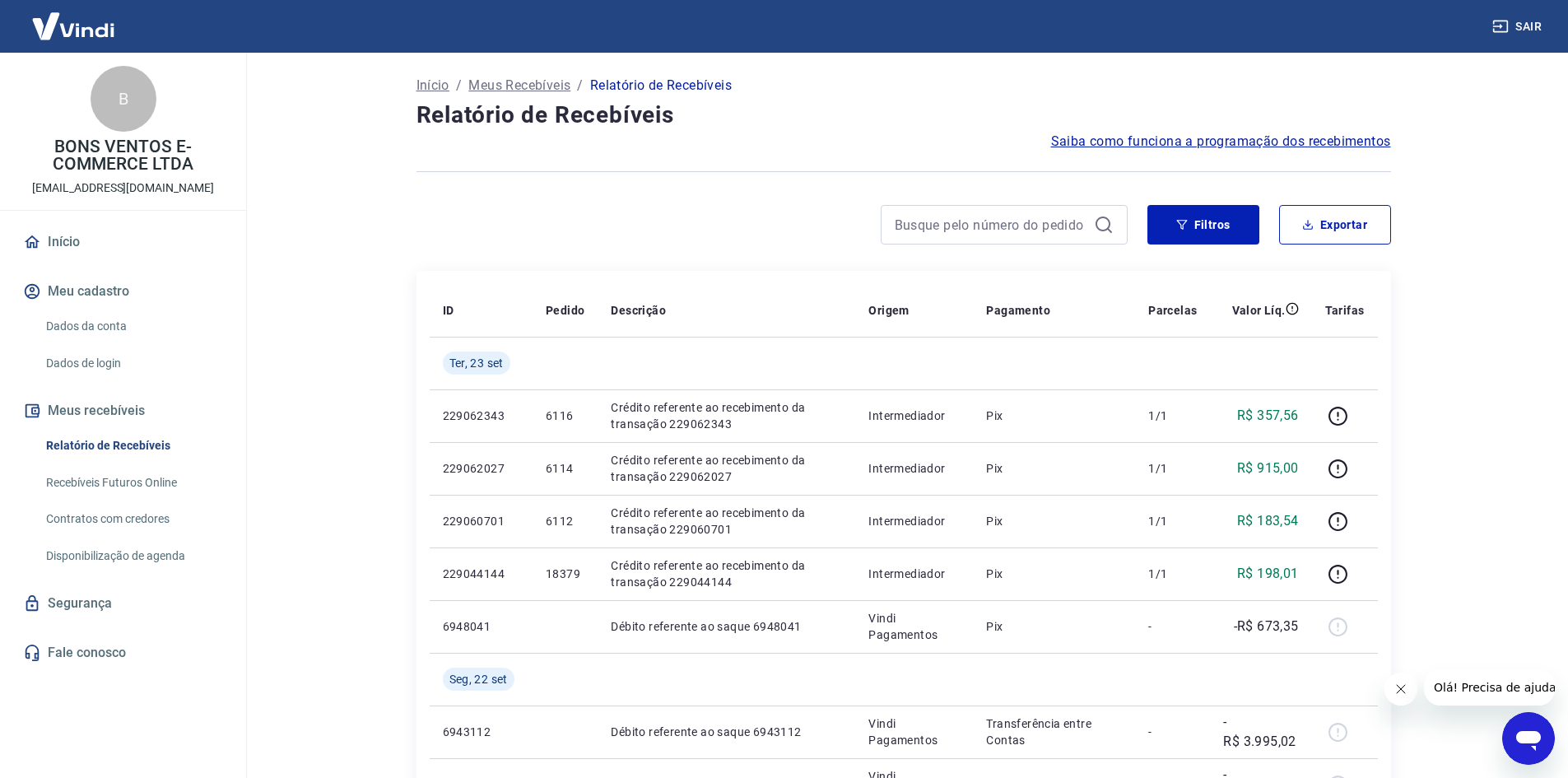
click at [1391, 698] on button "Fechar mensagem da empresa" at bounding box center [1401, 689] width 33 height 33
